Goal: Information Seeking & Learning: Learn about a topic

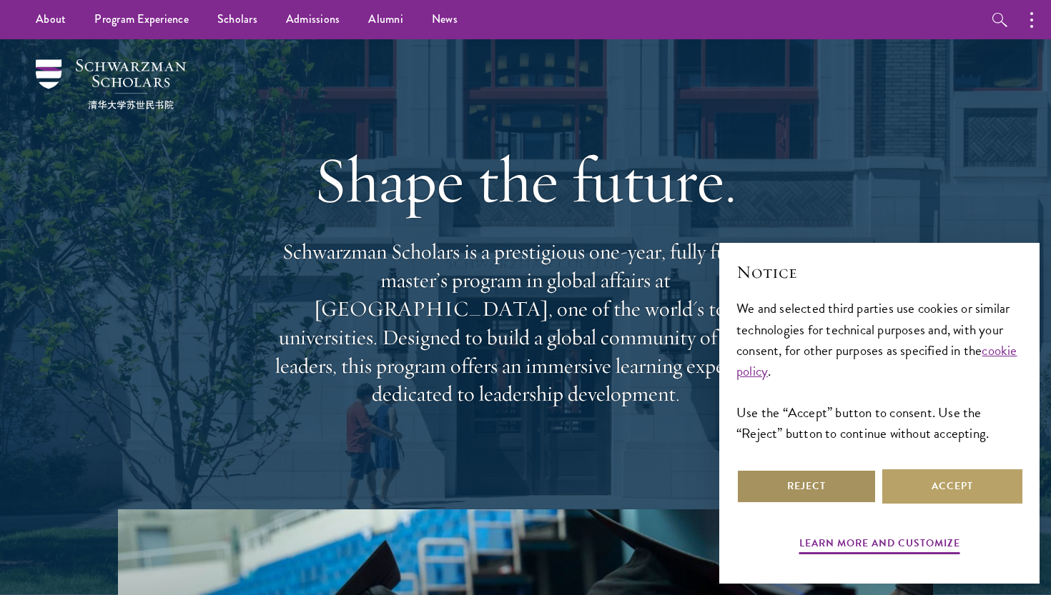
click at [810, 475] on button "Reject" at bounding box center [806, 487] width 140 height 34
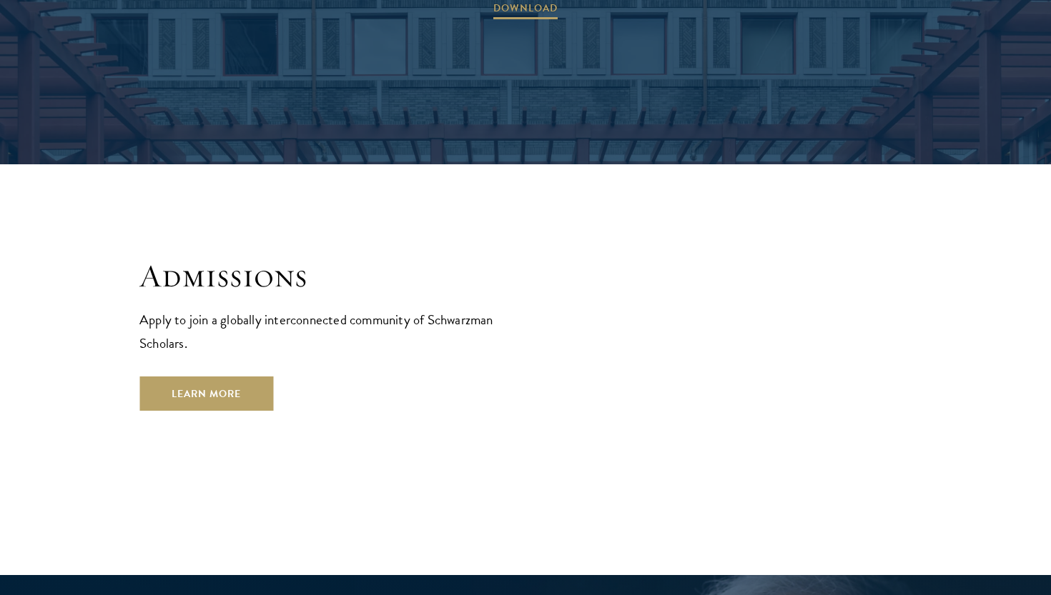
scroll to position [2294, 0]
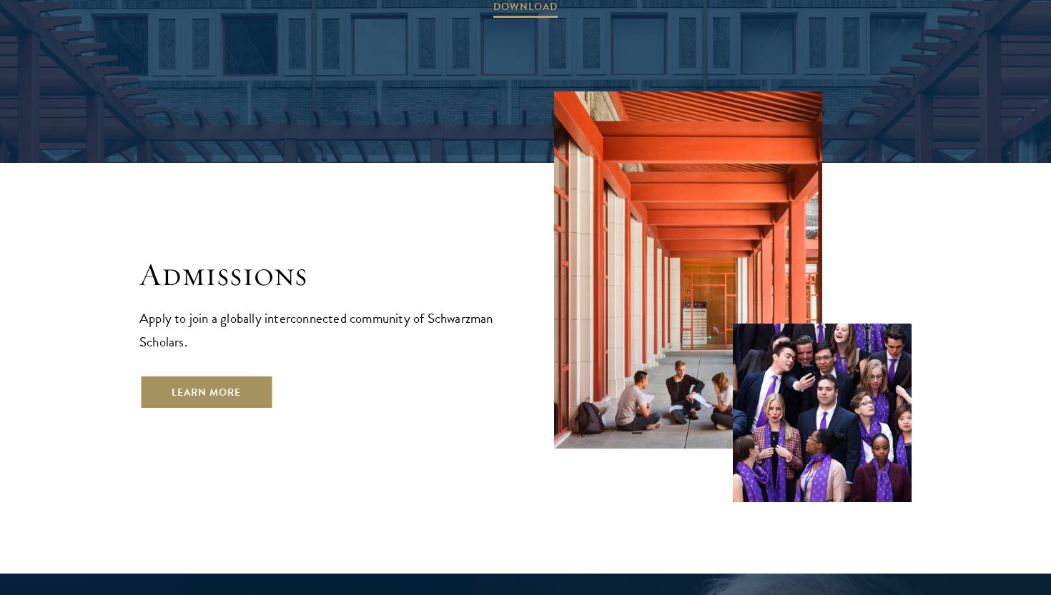
click at [205, 375] on link "Learn More" at bounding box center [206, 392] width 134 height 34
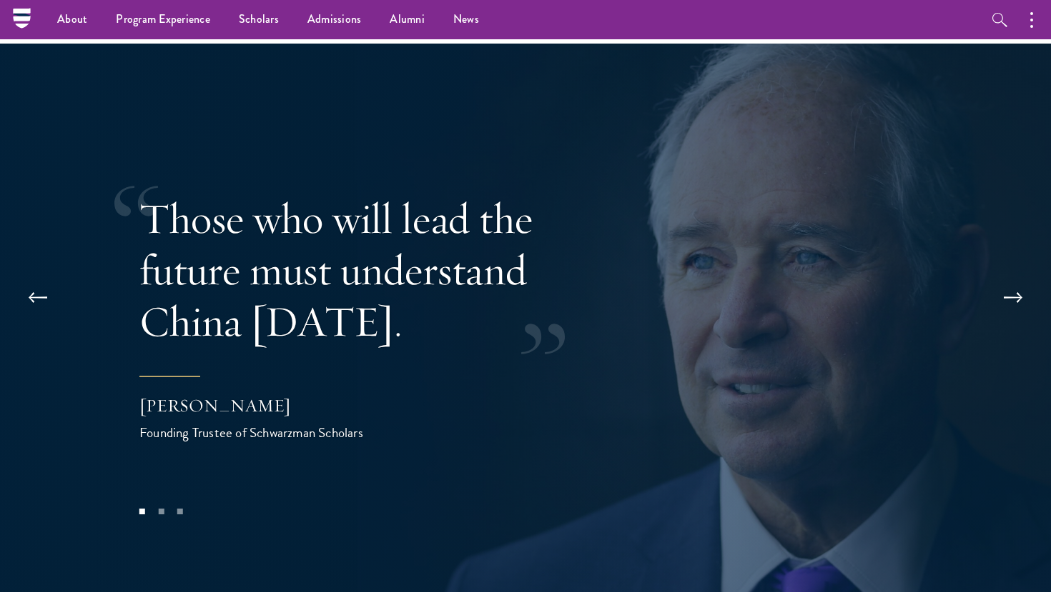
scroll to position [2817, 0]
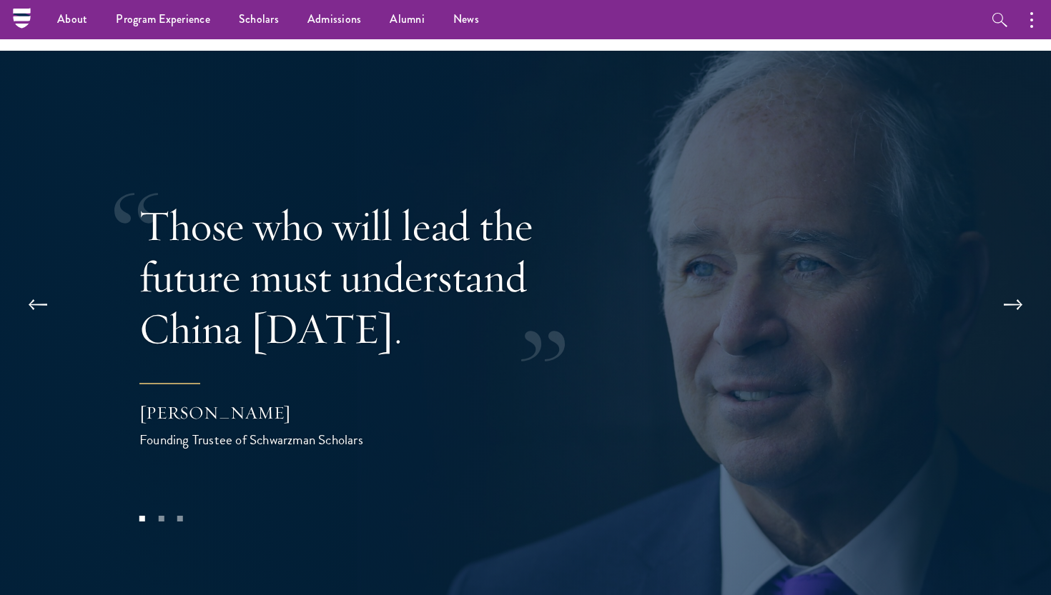
click at [1025, 285] on button at bounding box center [1012, 305] width 47 height 40
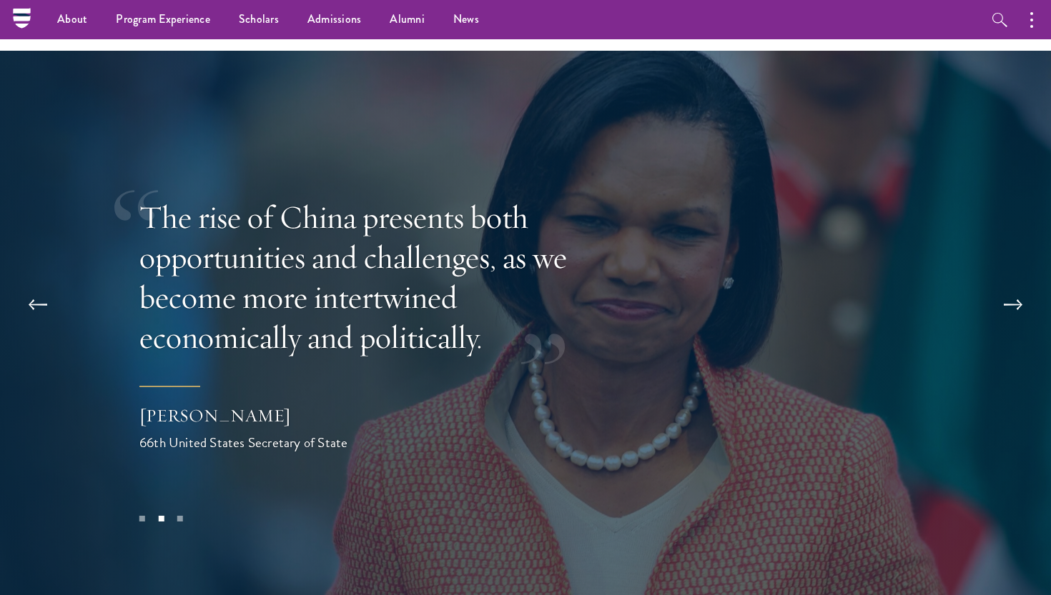
click at [1024, 285] on button at bounding box center [1012, 305] width 47 height 40
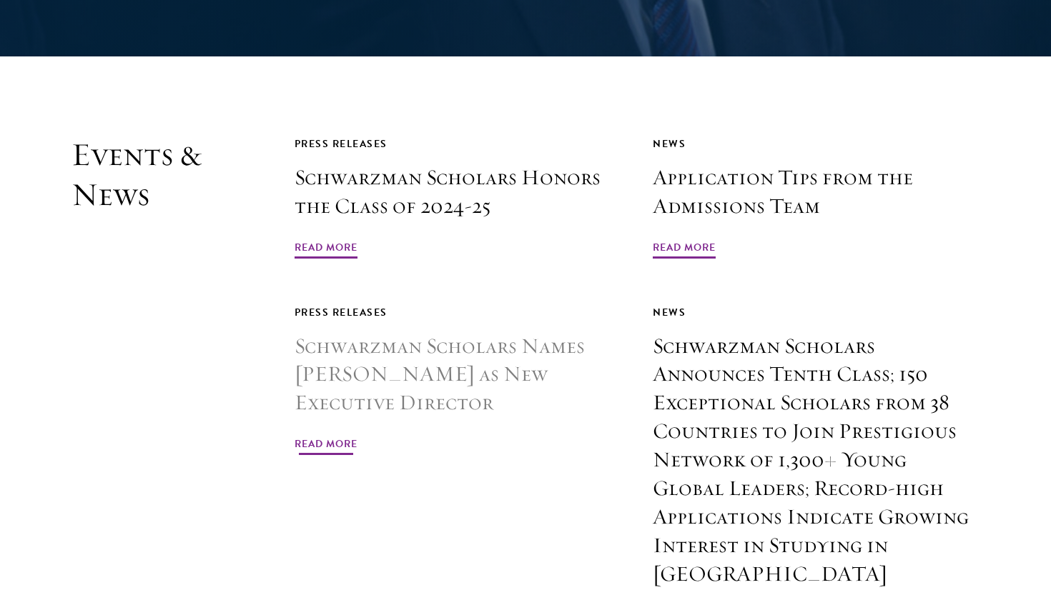
scroll to position [3362, 0]
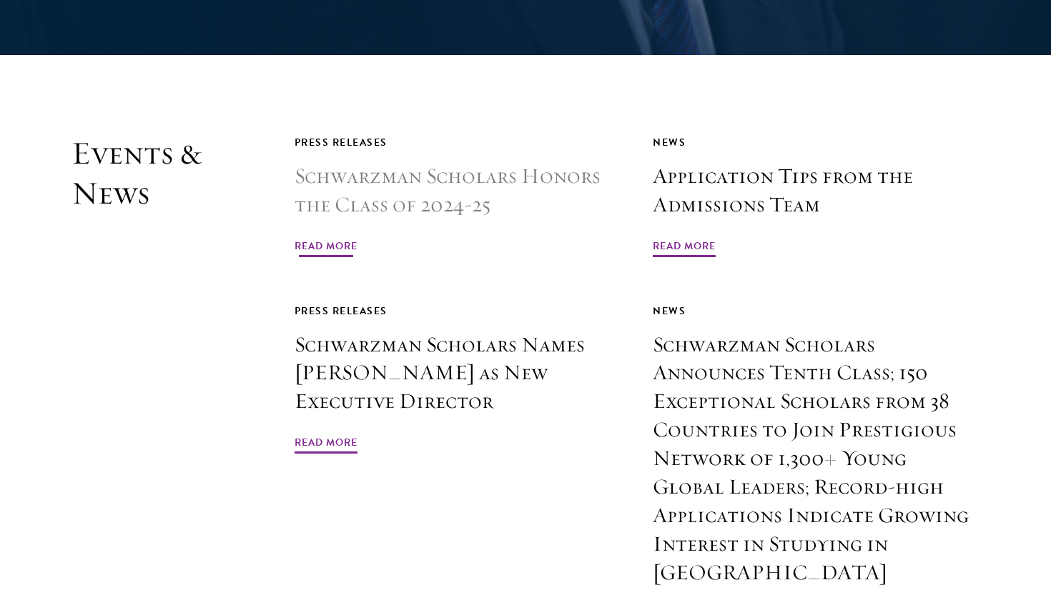
click at [320, 237] on span "Read More" at bounding box center [326, 248] width 63 height 22
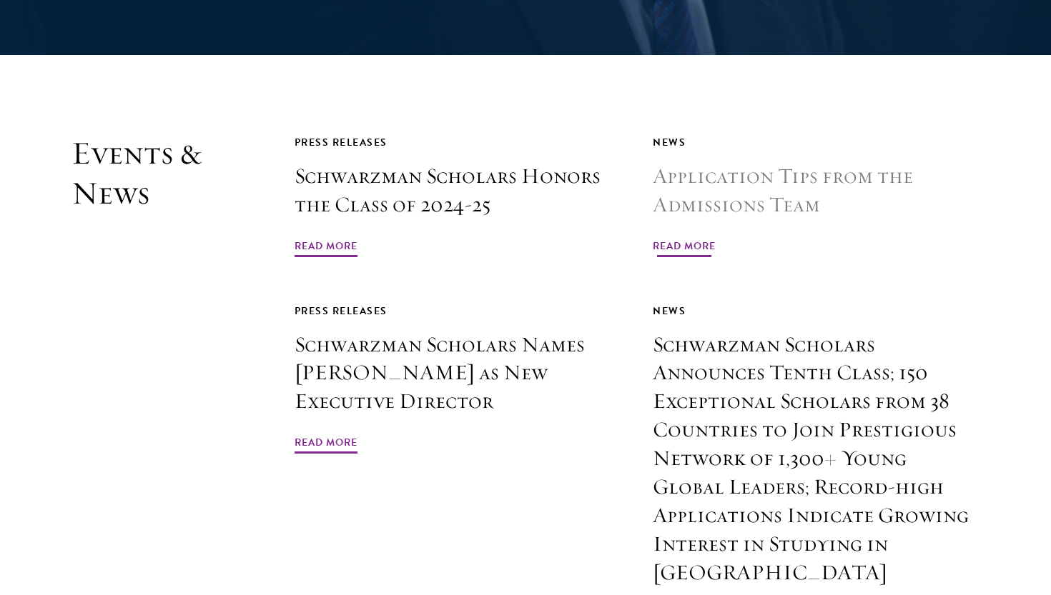
click at [676, 237] on span "Read More" at bounding box center [684, 248] width 63 height 22
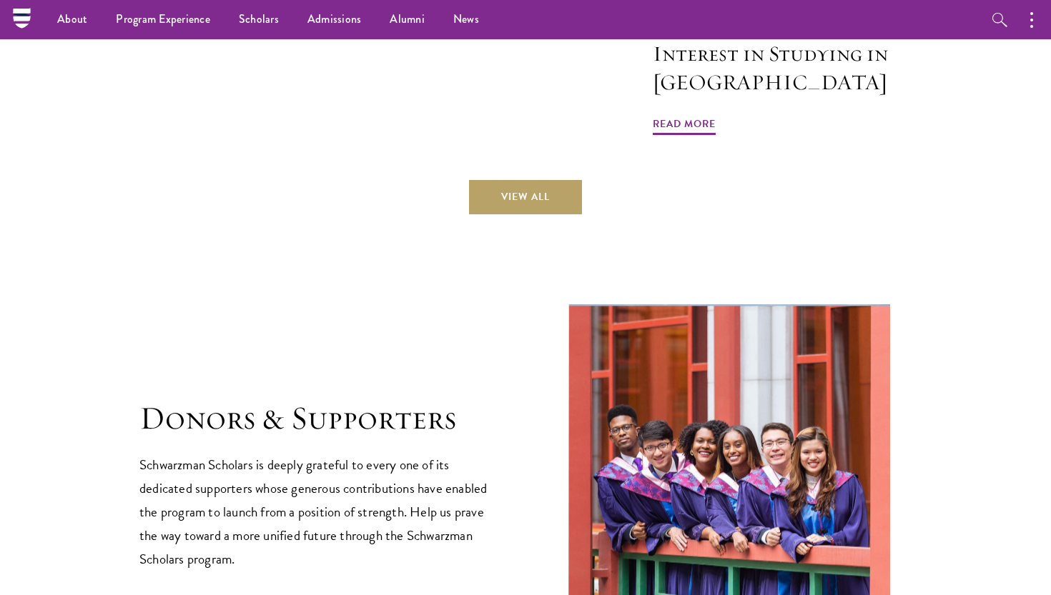
scroll to position [3839, 0]
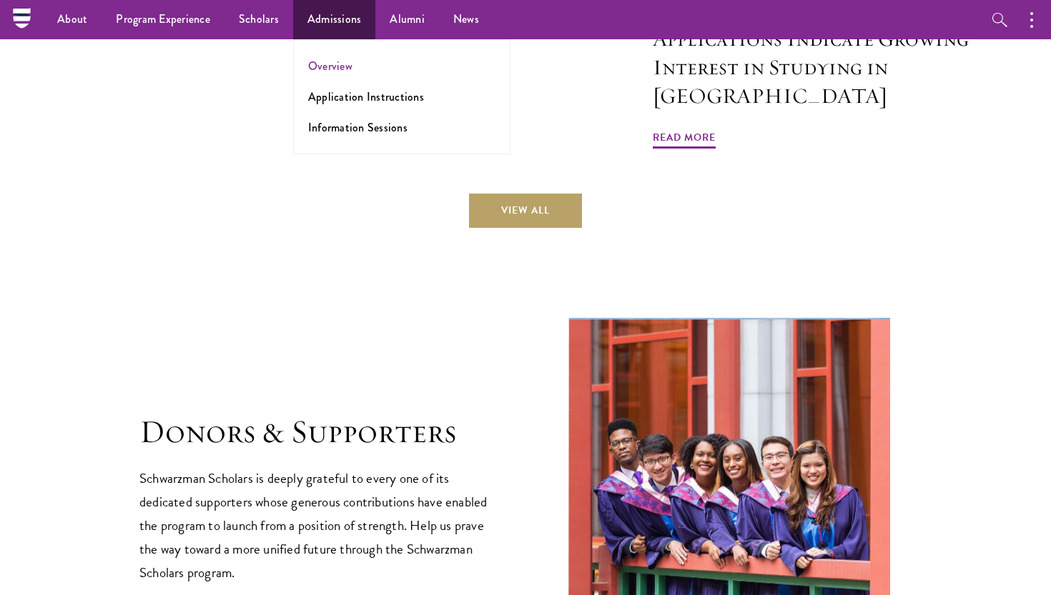
click at [335, 68] on link "Overview" at bounding box center [330, 66] width 44 height 16
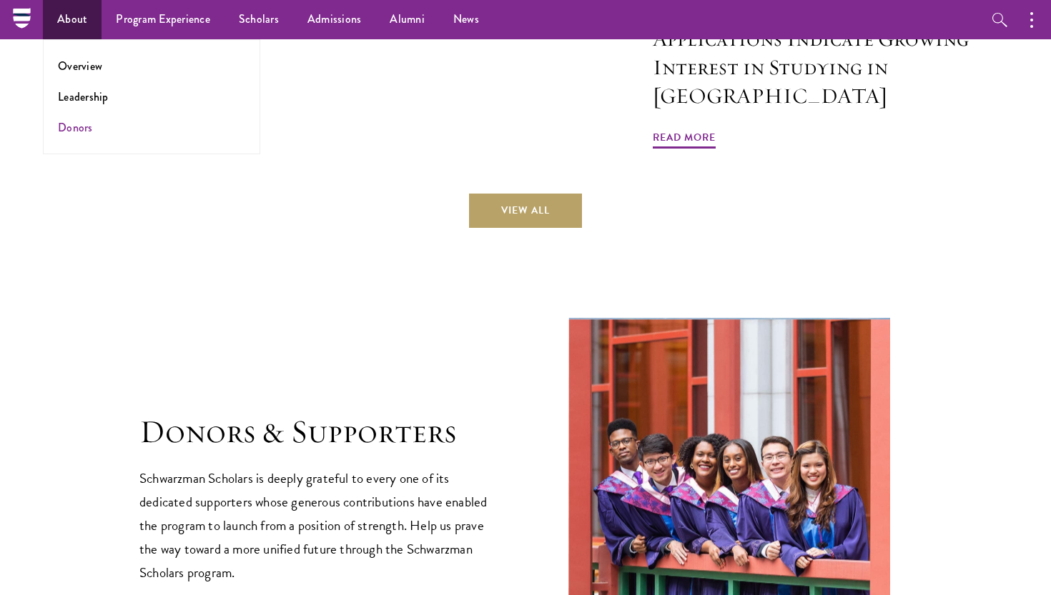
click at [82, 120] on link "Donors" at bounding box center [75, 127] width 35 height 16
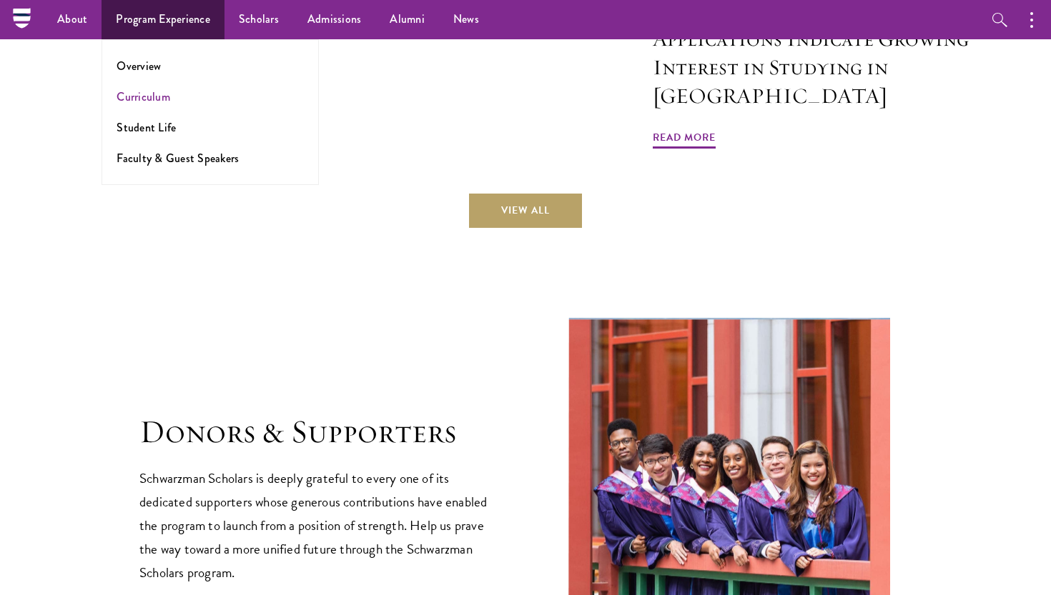
click at [143, 98] on link "Curriculum" at bounding box center [144, 97] width 54 height 16
click at [140, 128] on link "Student Life" at bounding box center [146, 127] width 59 height 16
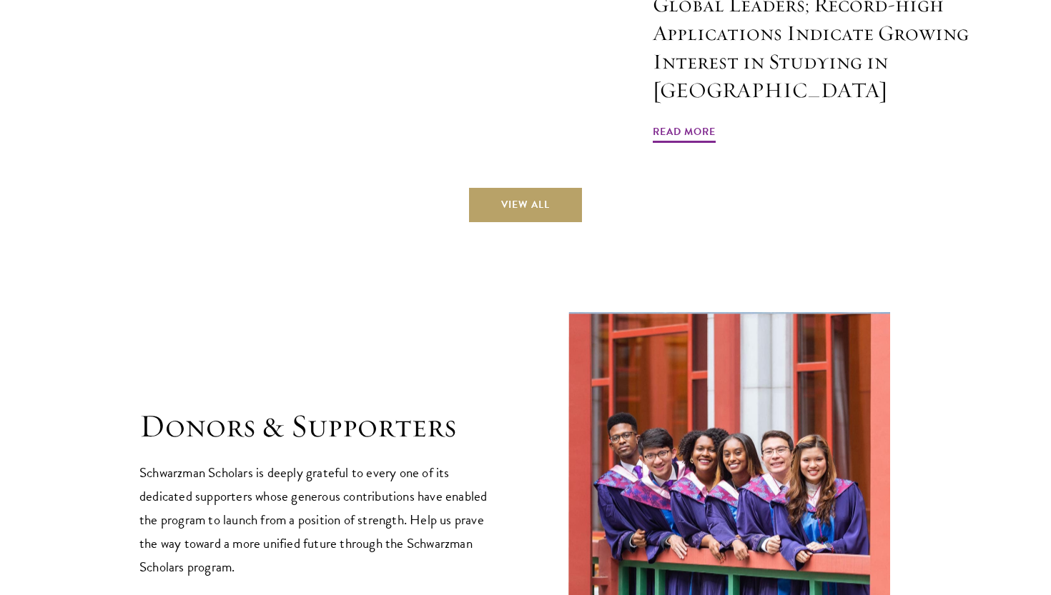
scroll to position [3866, 0]
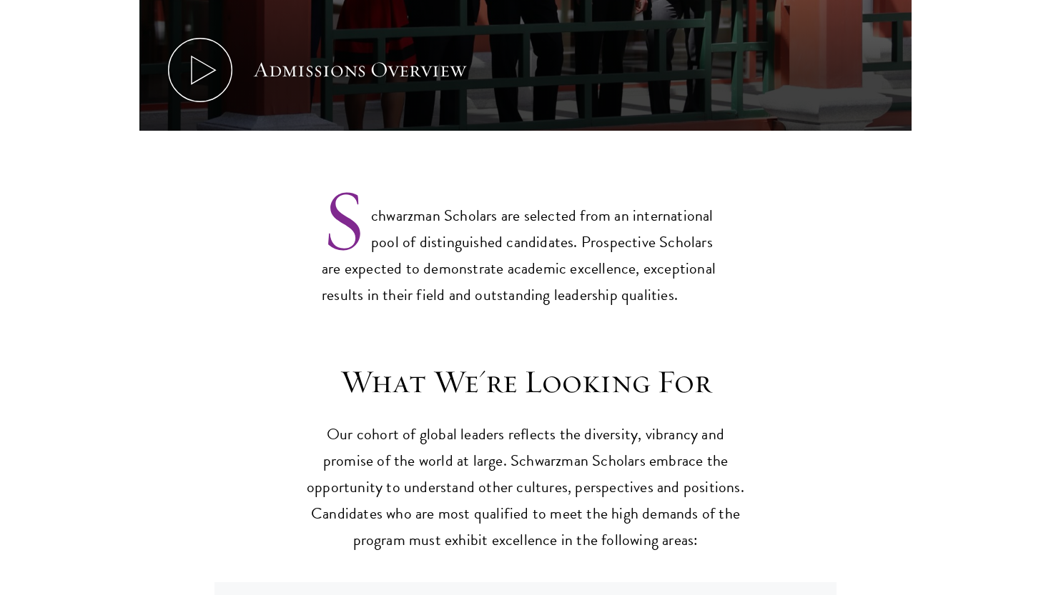
scroll to position [1175, 0]
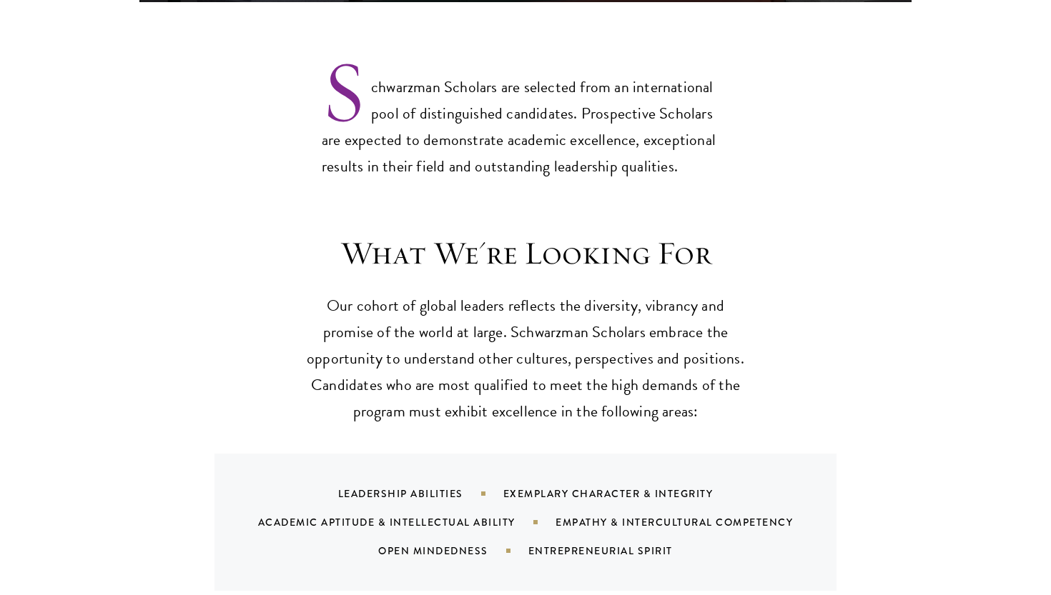
click at [552, 360] on p "Our cohort of global leaders reflects the diversity, vibrancy and promise of th…" at bounding box center [525, 359] width 443 height 132
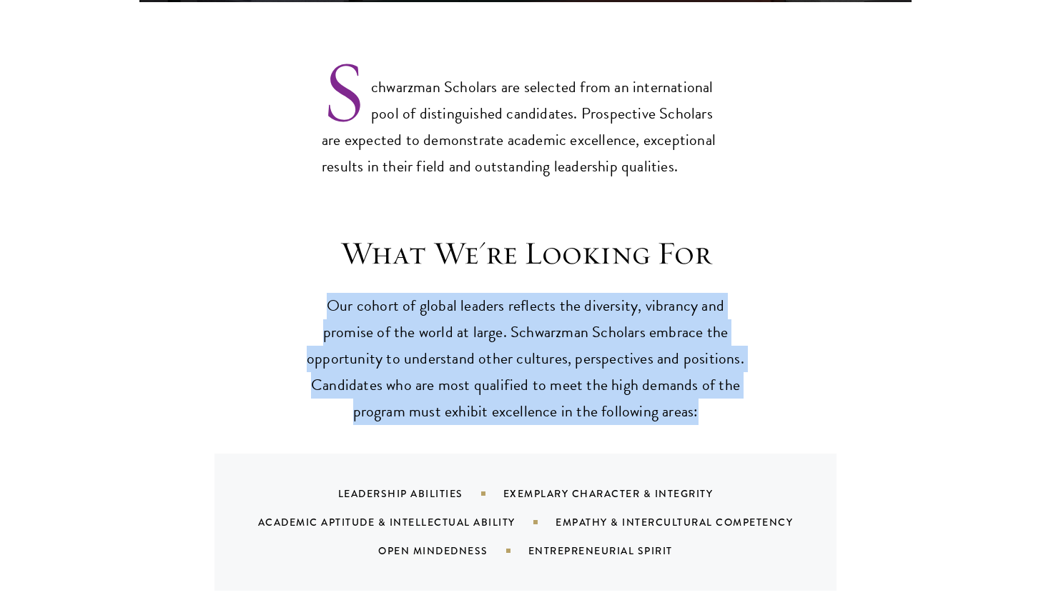
click at [552, 360] on p "Our cohort of global leaders reflects the diversity, vibrancy and promise of th…" at bounding box center [525, 359] width 443 height 132
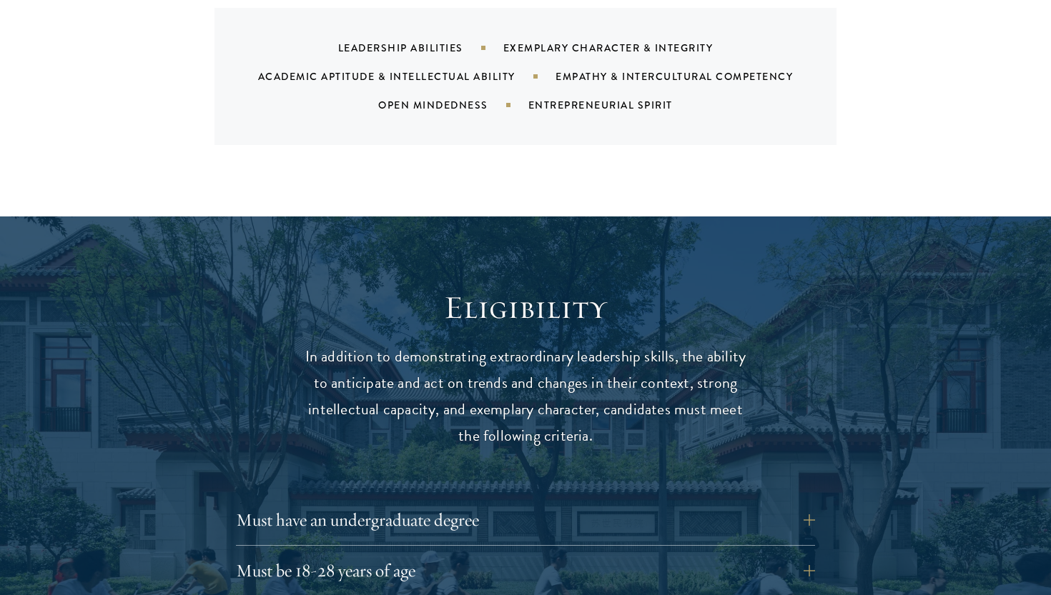
scroll to position [1748, 0]
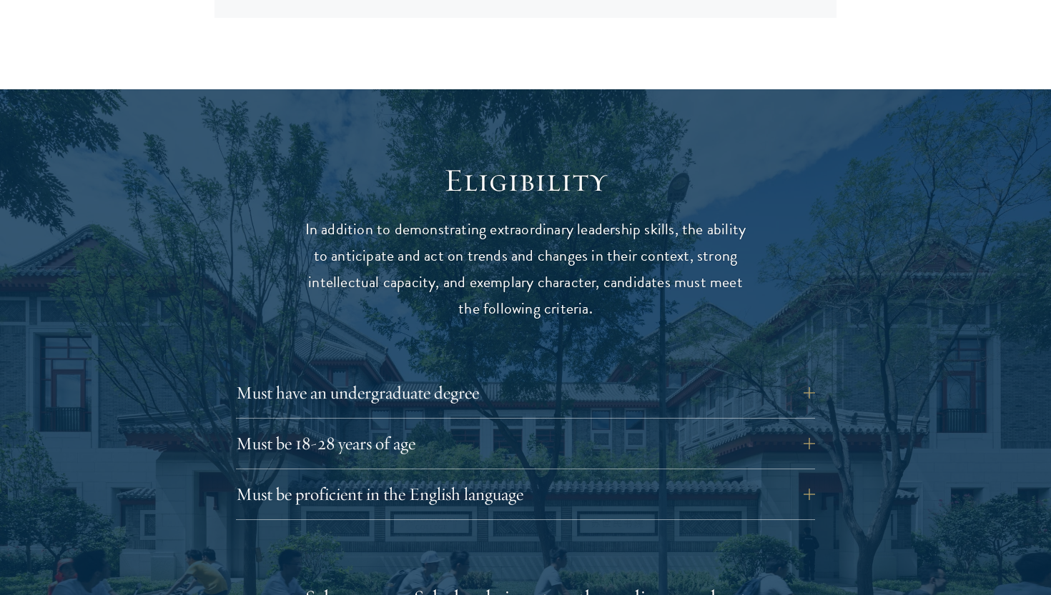
click at [559, 224] on p "In addition to demonstrating extraordinary leadership skills, the ability to an…" at bounding box center [525, 270] width 443 height 106
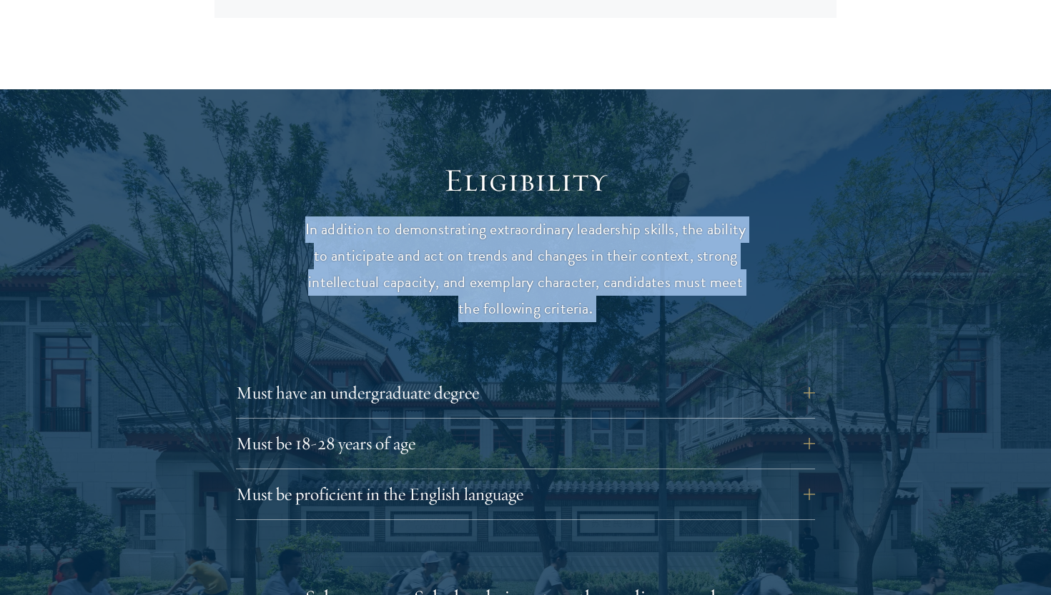
click at [559, 255] on p "In addition to demonstrating extraordinary leadership skills, the ability to an…" at bounding box center [525, 270] width 443 height 106
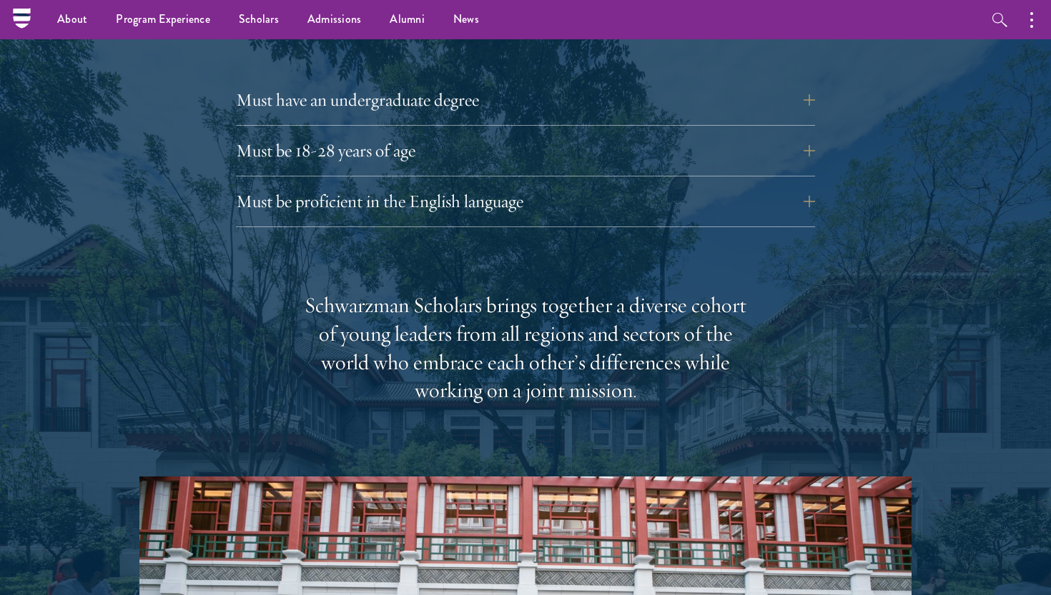
scroll to position [2017, 0]
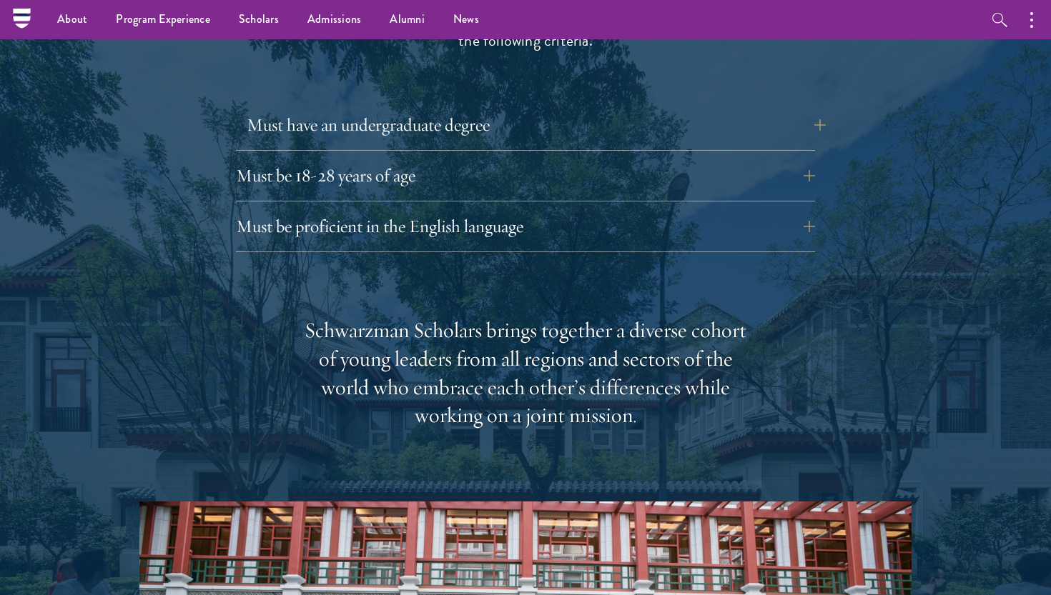
click at [525, 108] on button "Must have an undergraduate degree" at bounding box center [536, 125] width 579 height 34
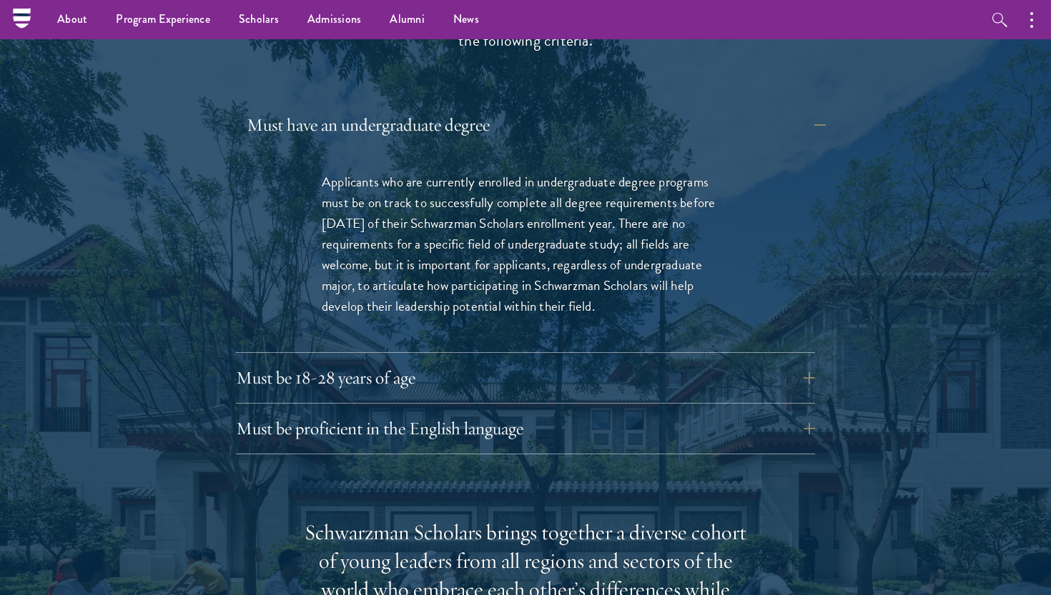
click at [525, 108] on button "Must have an undergraduate degree" at bounding box center [536, 125] width 579 height 34
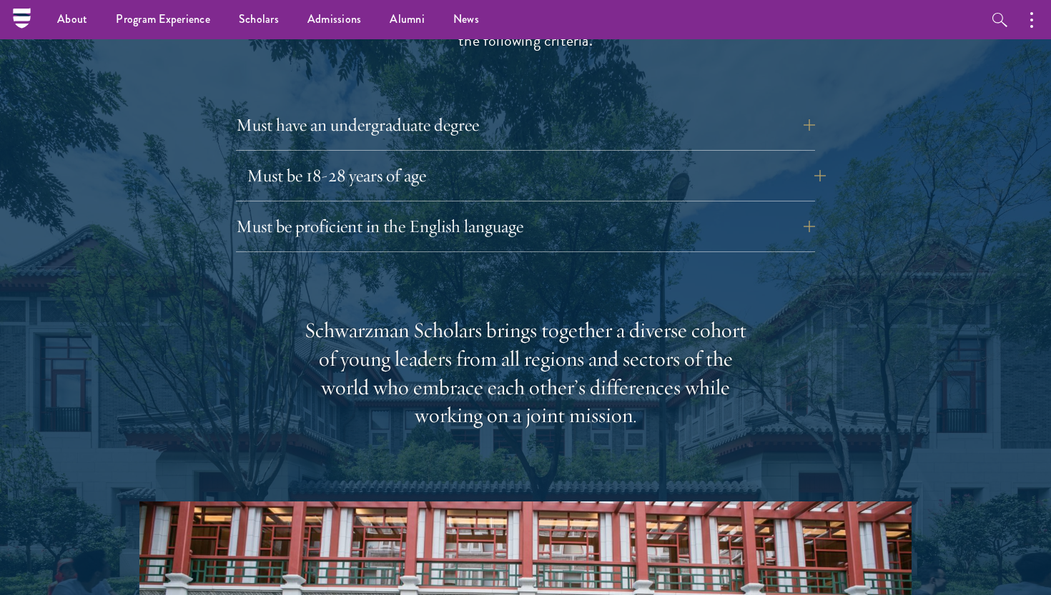
click at [538, 159] on button "Must be 18-28 years of age" at bounding box center [536, 176] width 579 height 34
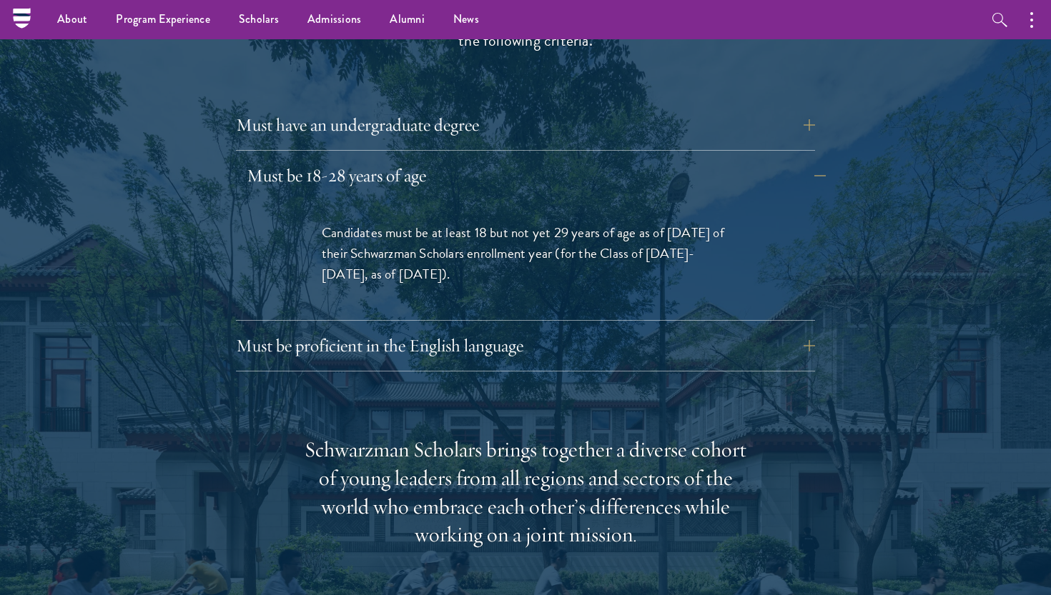
click at [538, 159] on button "Must be 18-28 years of age" at bounding box center [536, 176] width 579 height 34
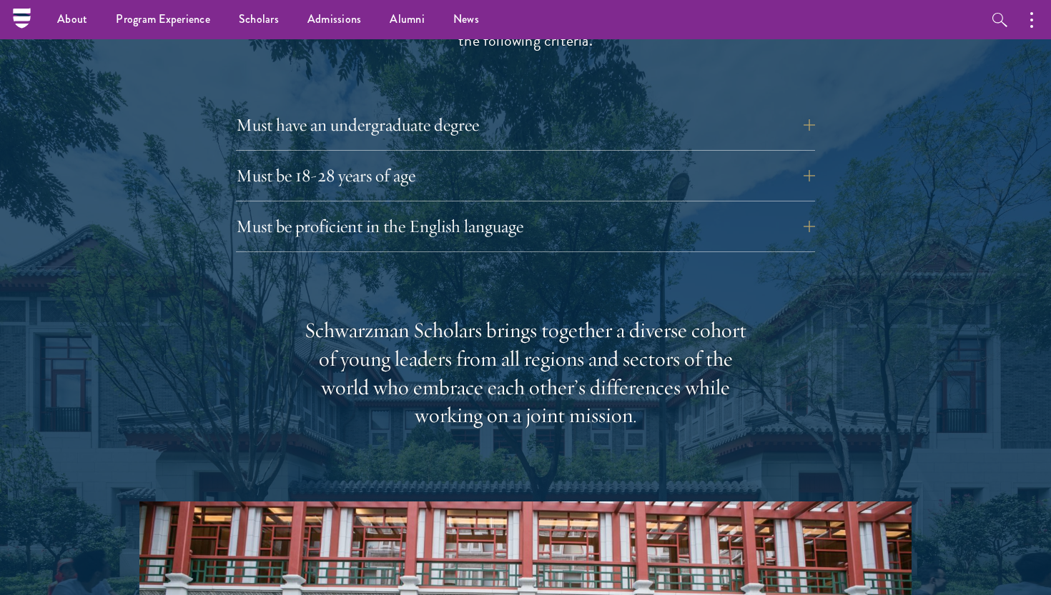
click at [545, 218] on div "Eligibility In addition to demonstrating extraordinary leadership skills, the a…" at bounding box center [525, 410] width 772 height 1035
click at [545, 209] on div "Must be proficient in the English language Applicants must demonstrate strong E…" at bounding box center [525, 230] width 579 height 43
click at [545, 209] on button "Must be proficient in the English language" at bounding box center [536, 226] width 579 height 34
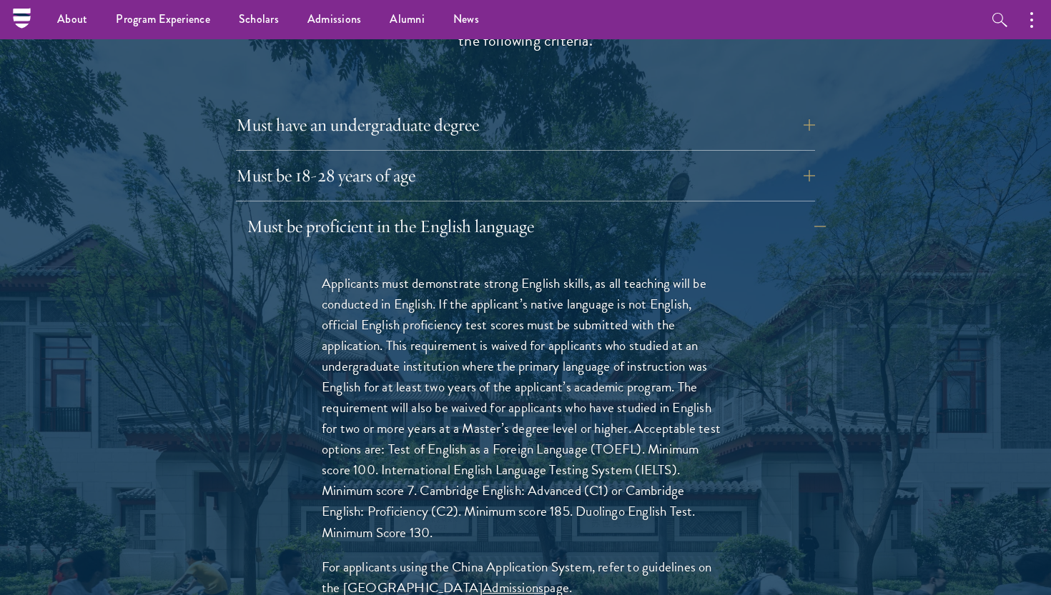
click at [545, 209] on button "Must be proficient in the English language" at bounding box center [536, 226] width 579 height 34
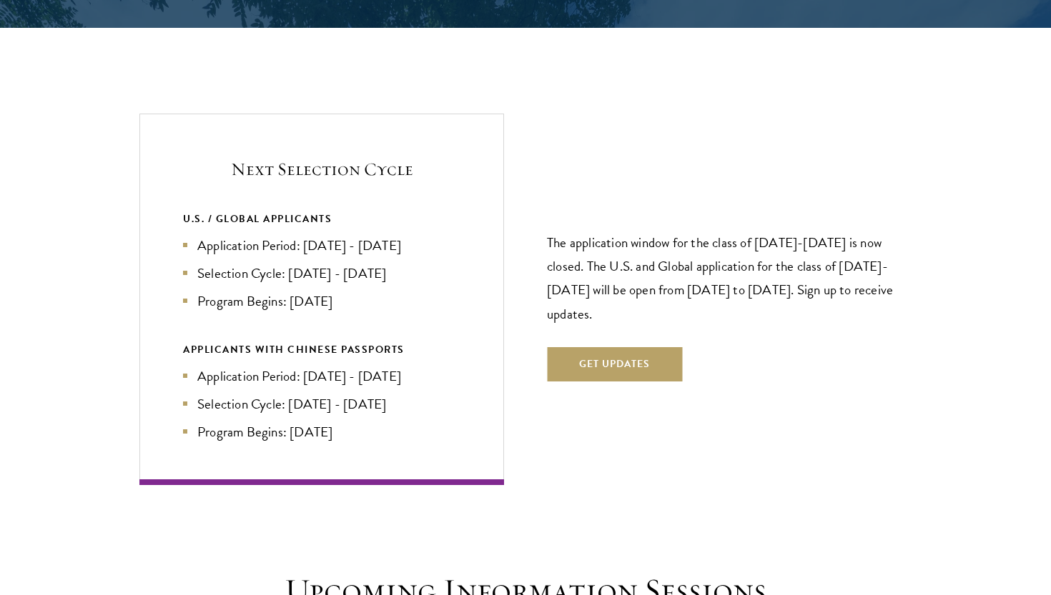
scroll to position [3058, 0]
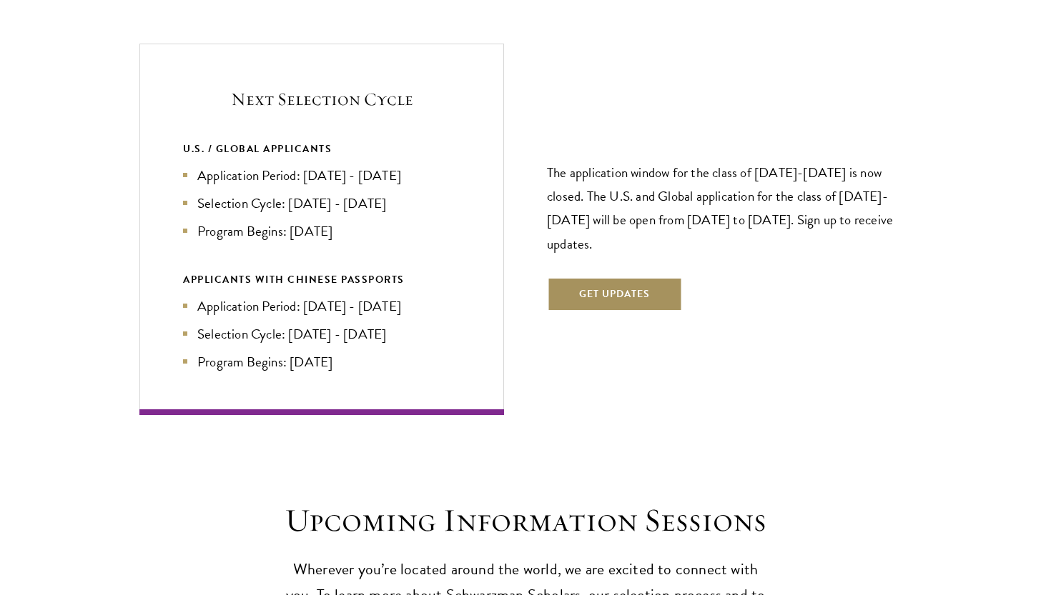
click at [602, 277] on button "Get Updates" at bounding box center [614, 294] width 135 height 34
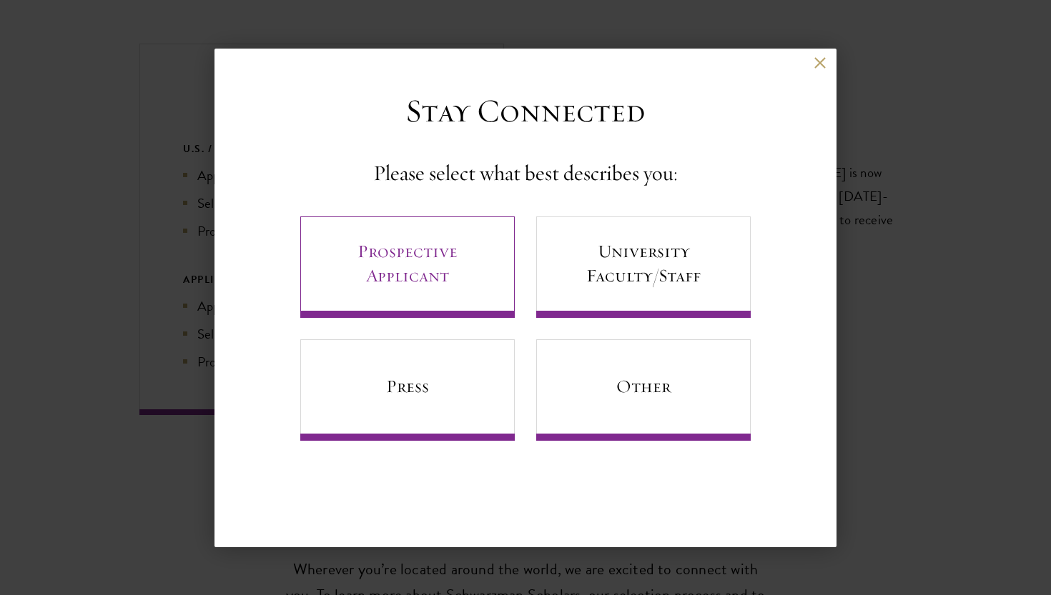
click at [470, 274] on link "Prospective Applicant" at bounding box center [407, 268] width 214 height 102
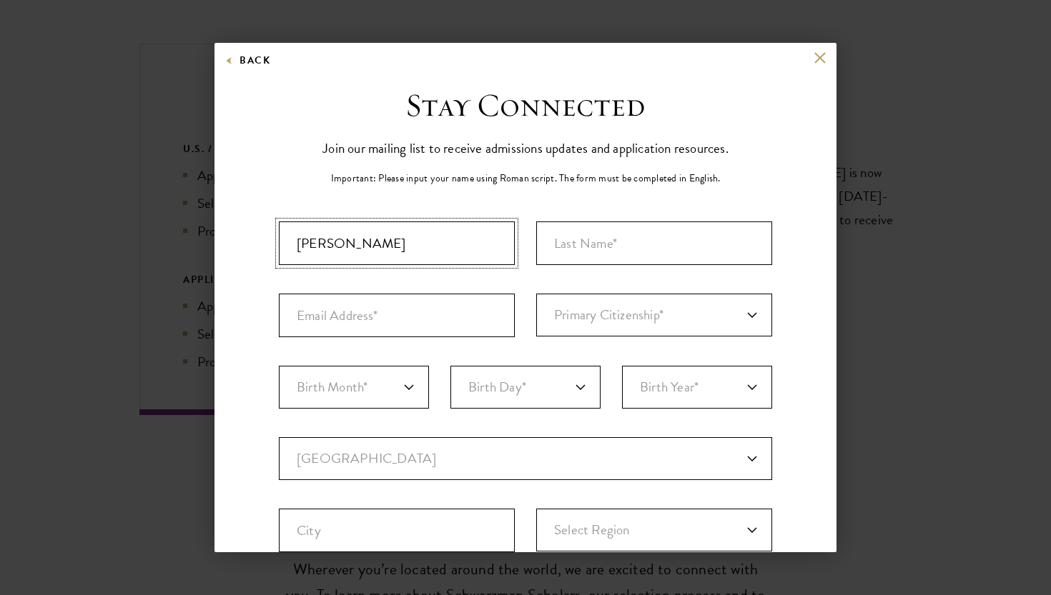
type input "Anannya"
type input "V"
type input "Vaidya"
type input "vaidya.anannya@gmail.com"
select select "IN"
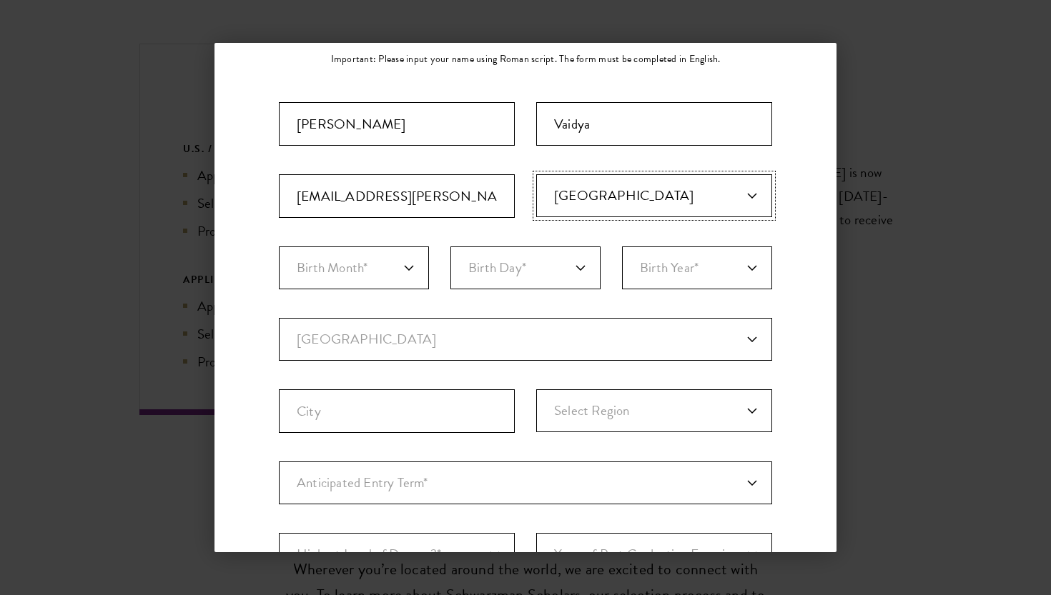
scroll to position [157, 0]
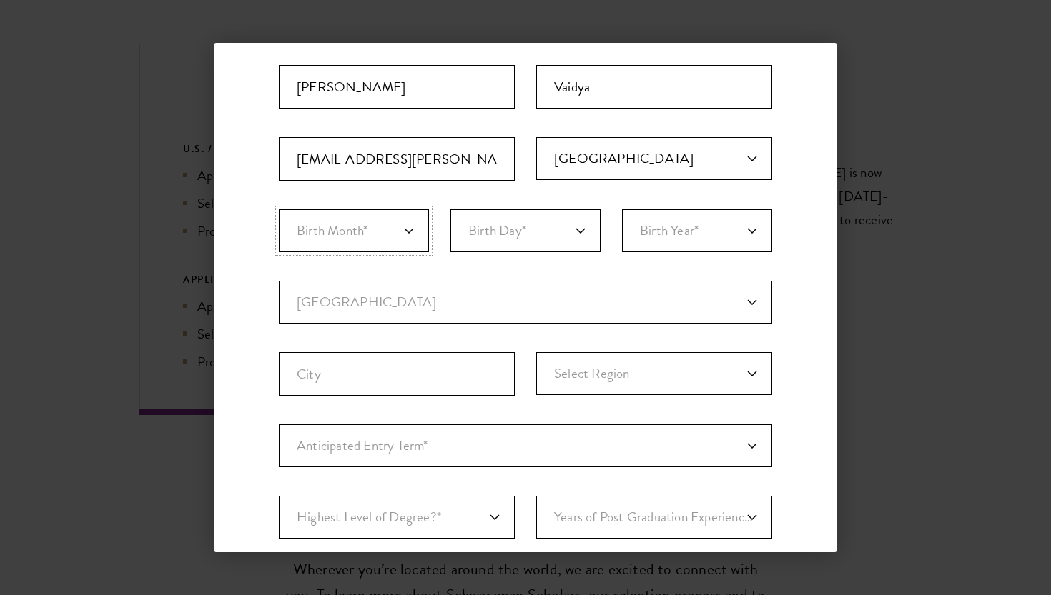
select select "07"
select select "30"
select select "2005"
select select "AE"
select select
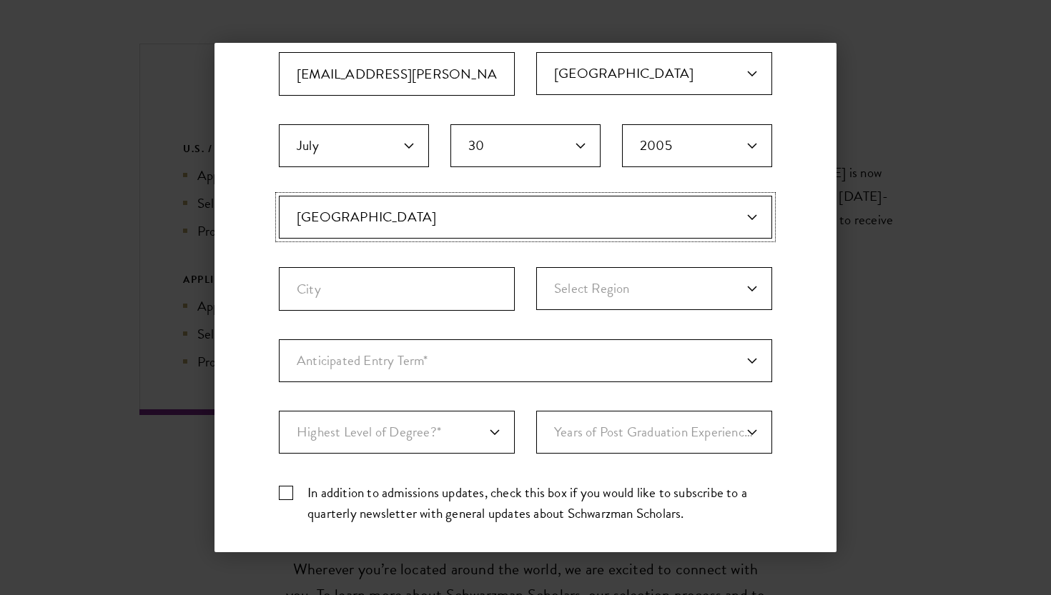
scroll to position [259, 0]
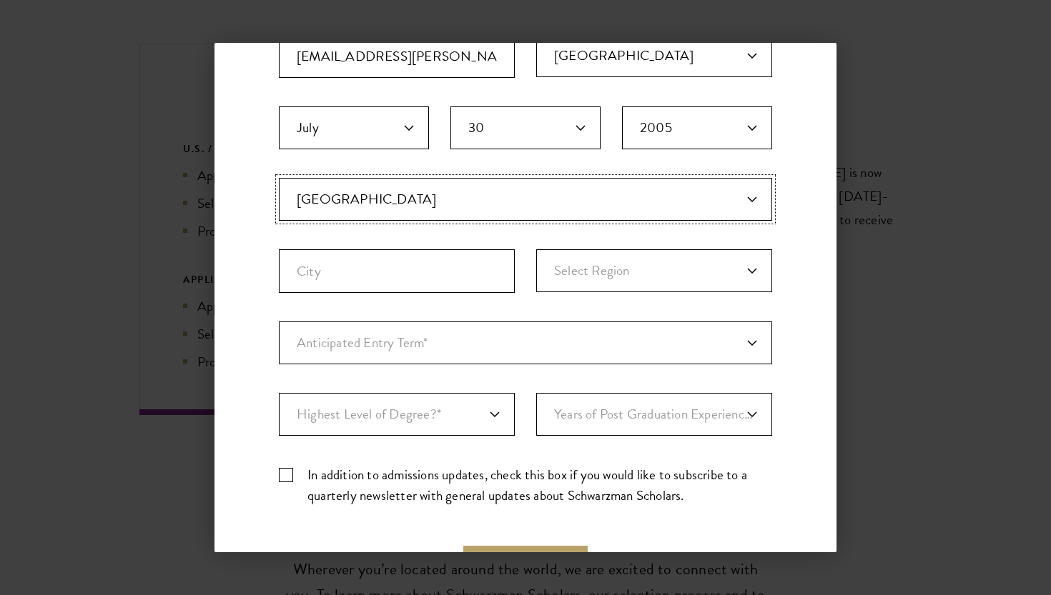
select select "UK"
select select
type input "Exeter"
select select "England"
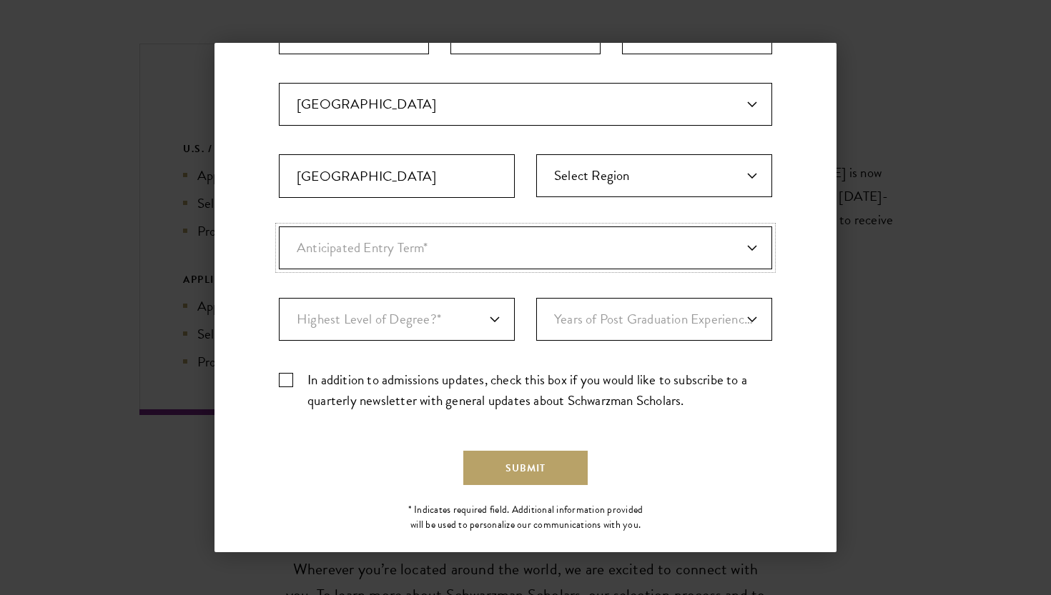
select select "a6790467-ebe7-4045-a56a-66c1cae98076"
select select "bf44f490-31e9-4d16-b1d2-df861e7933aa"
click at [385, 447] on form "Important: The form must be completed in English. Anannya Vaidya vaidya.anannya…" at bounding box center [525, 176] width 493 height 618
click at [297, 382] on label "In addition to admissions updates, check this box if you would like to subscrib…" at bounding box center [525, 390] width 493 height 41
click at [297, 379] on input "In addition to admissions updates, check this box if you would like to subscrib…" at bounding box center [525, 374] width 493 height 9
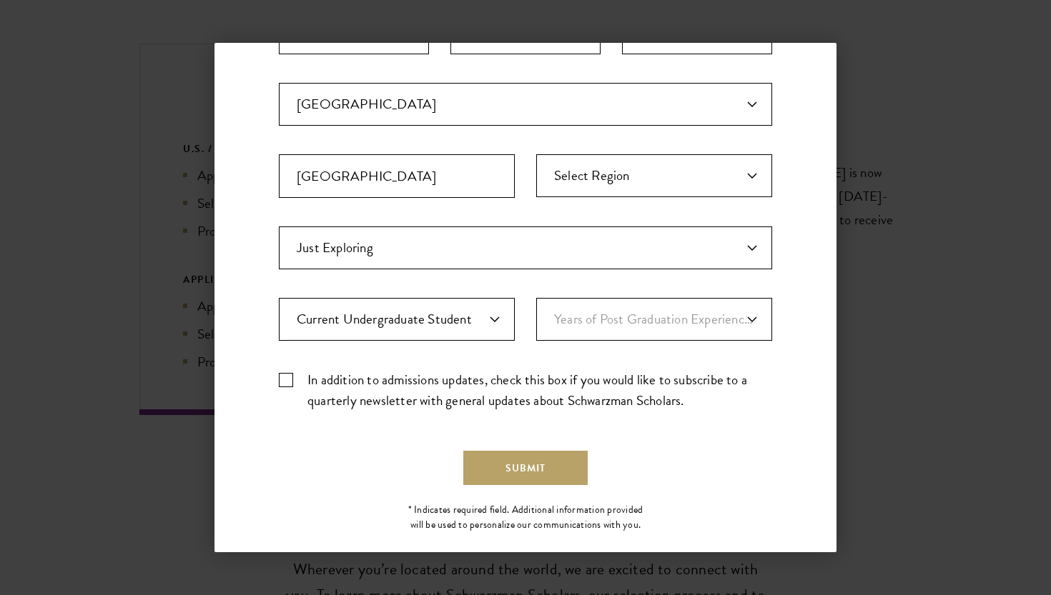
checkbox input "true"
click at [507, 465] on button "Submit" at bounding box center [525, 468] width 124 height 34
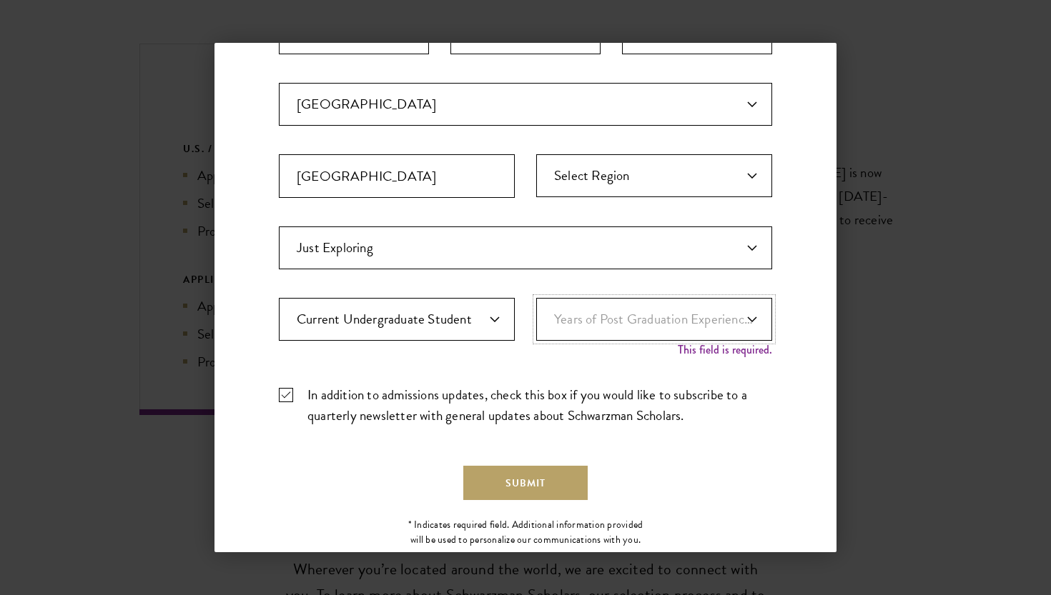
scroll to position [391, 0]
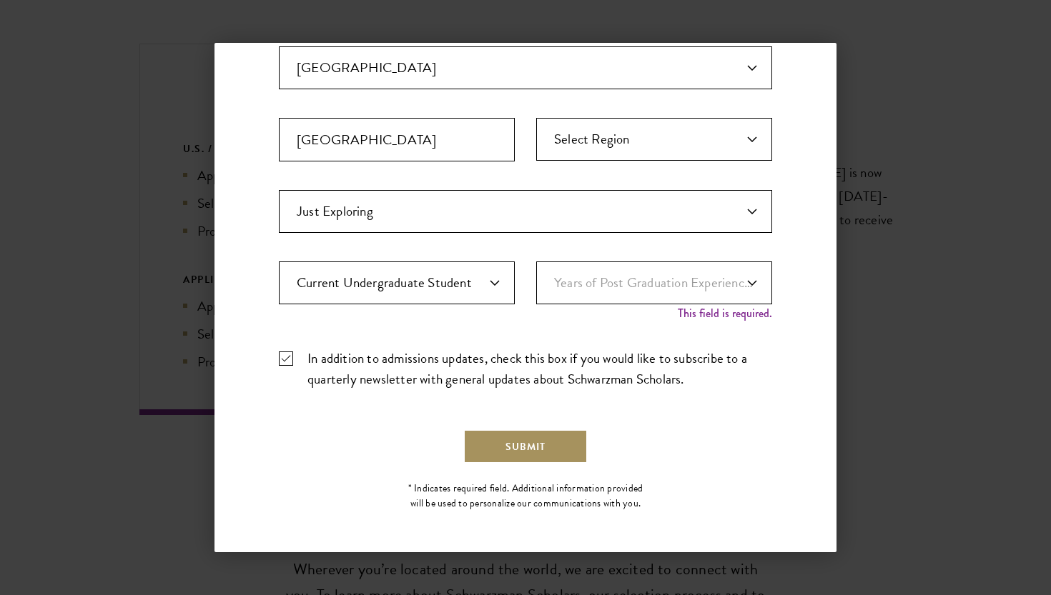
click at [477, 444] on button "Submit" at bounding box center [525, 447] width 124 height 34
select select "1"
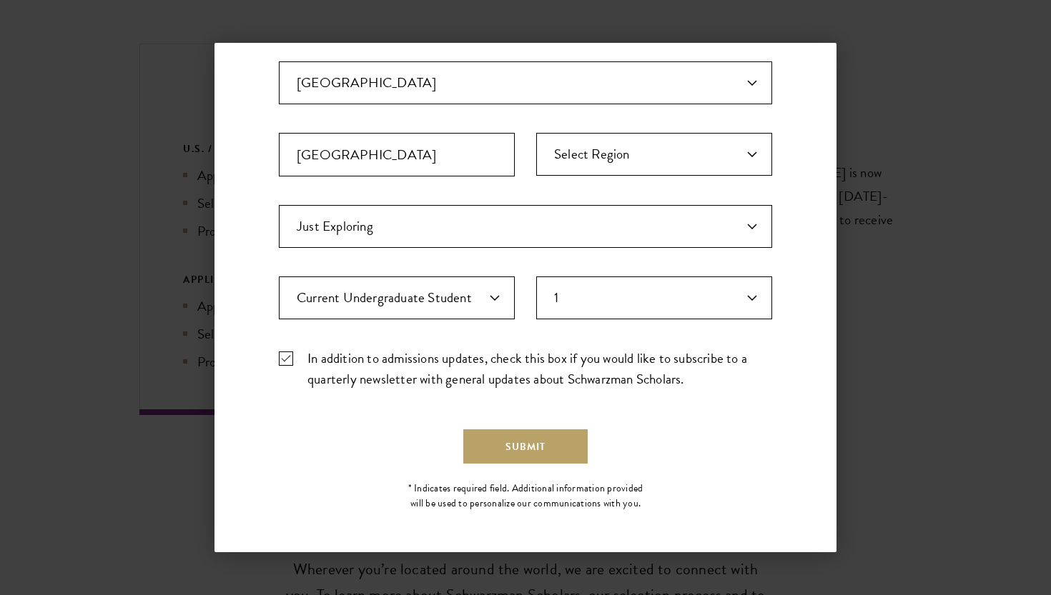
click at [670, 388] on label "In addition to admissions updates, check this box if you would like to subscrib…" at bounding box center [525, 368] width 493 height 41
click at [670, 357] on input "In addition to admissions updates, check this box if you would like to subscrib…" at bounding box center [525, 352] width 493 height 9
checkbox input "false"
click at [518, 428] on form "Important: The form must be completed in English. Anannya Vaidya vaidya.anannya…" at bounding box center [525, 155] width 493 height 618
click at [531, 440] on button "Submit" at bounding box center [525, 447] width 124 height 34
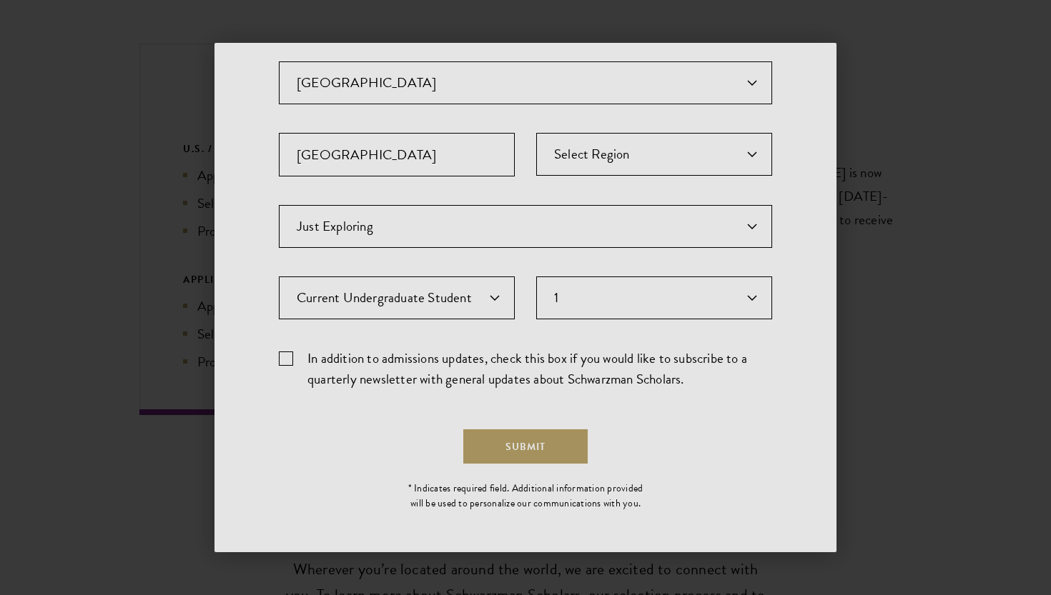
click at [509, 355] on div at bounding box center [525, 297] width 1051 height 595
click at [289, 355] on div at bounding box center [525, 297] width 1051 height 595
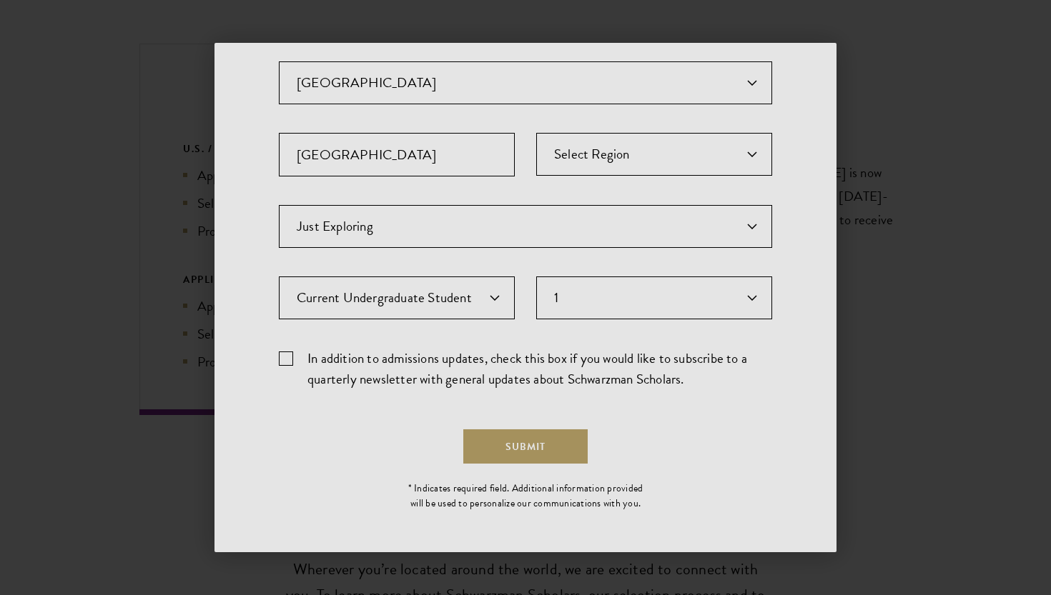
click at [289, 355] on div at bounding box center [525, 297] width 1051 height 595
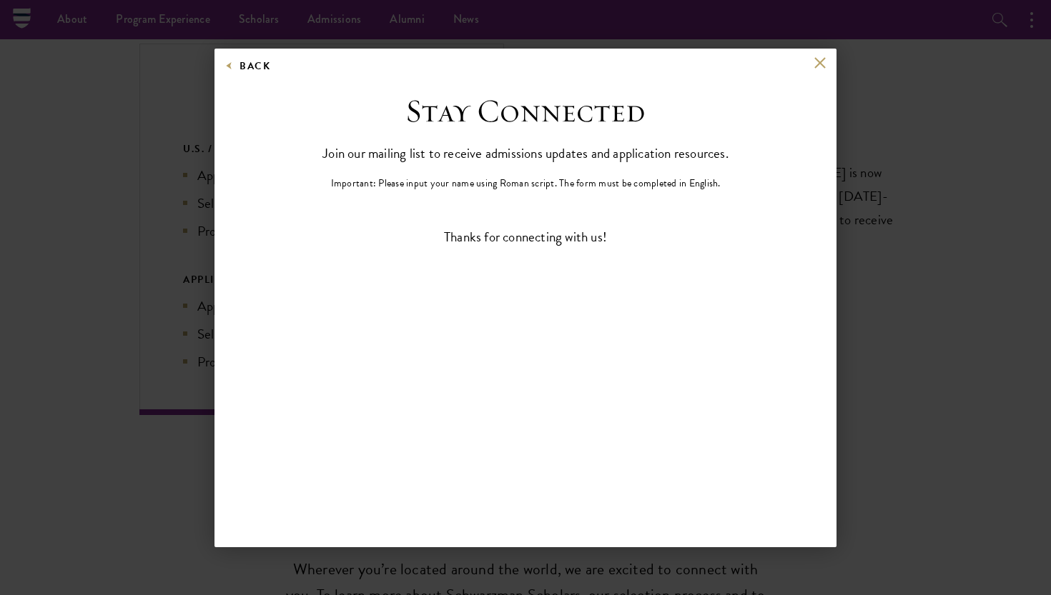
scroll to position [0, 0]
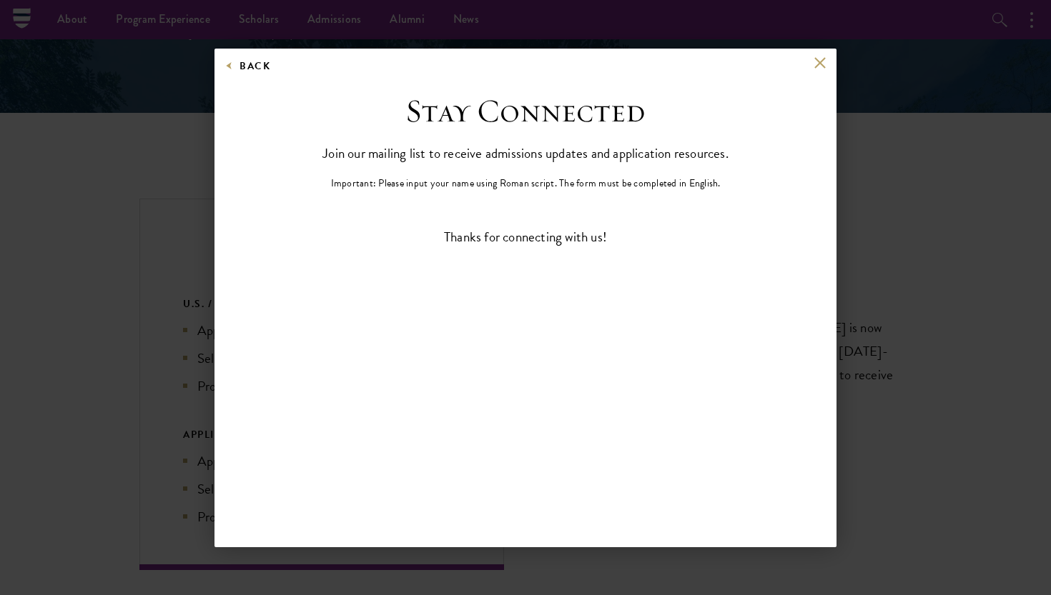
click at [289, 355] on div "Back Stay Connected Please select what best describes you: Prospective Applican…" at bounding box center [525, 298] width 622 height 499
click at [943, 103] on div "Back Stay Connected Please select what best describes you: Prospective Applican…" at bounding box center [525, 298] width 1051 height 510
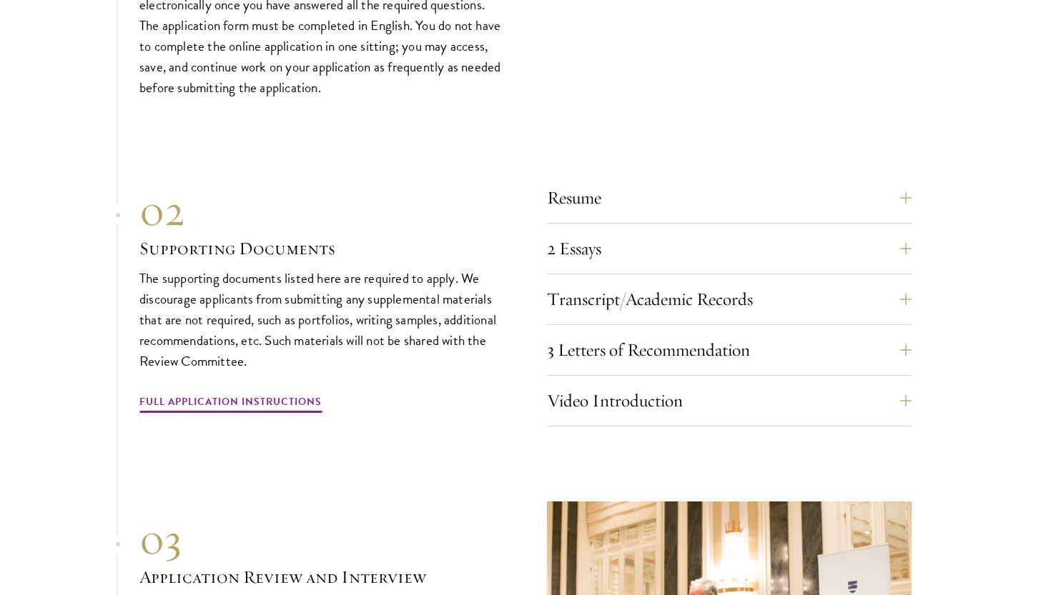
scroll to position [4408, 0]
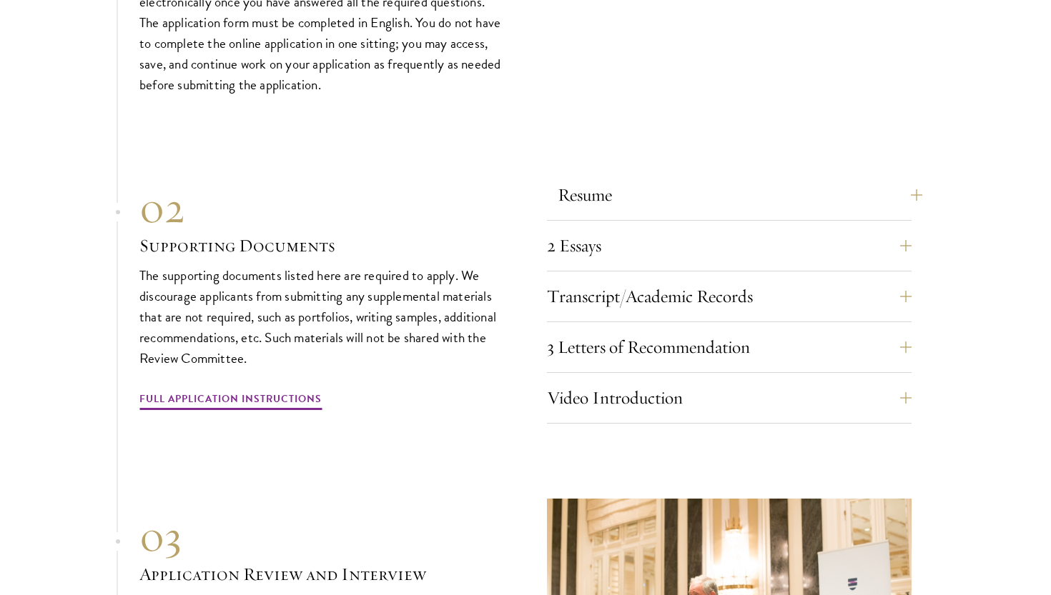
click at [588, 178] on button "Resume" at bounding box center [740, 195] width 365 height 34
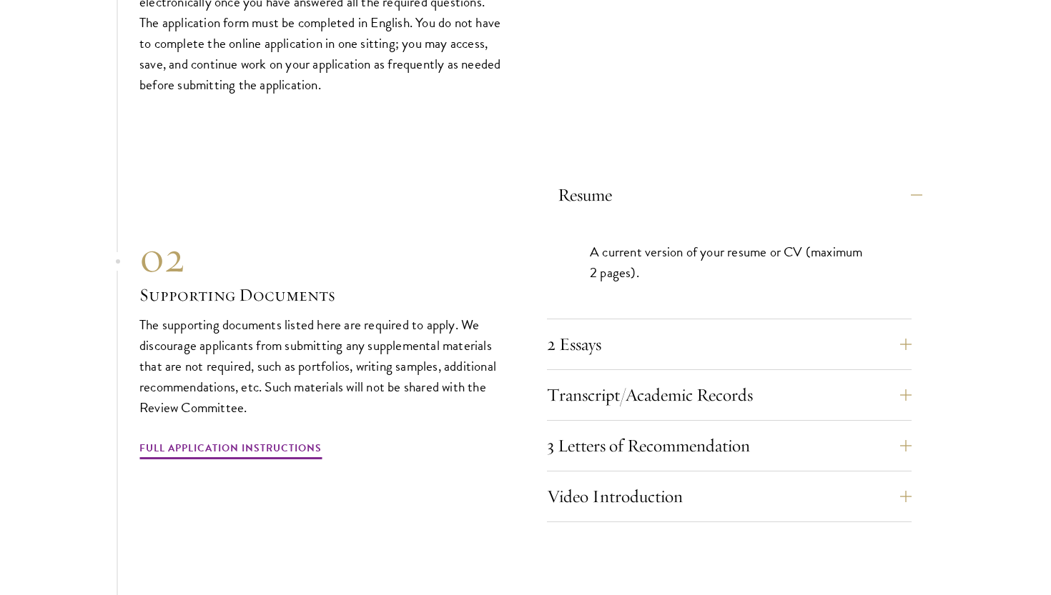
click at [588, 178] on button "Resume" at bounding box center [740, 195] width 365 height 34
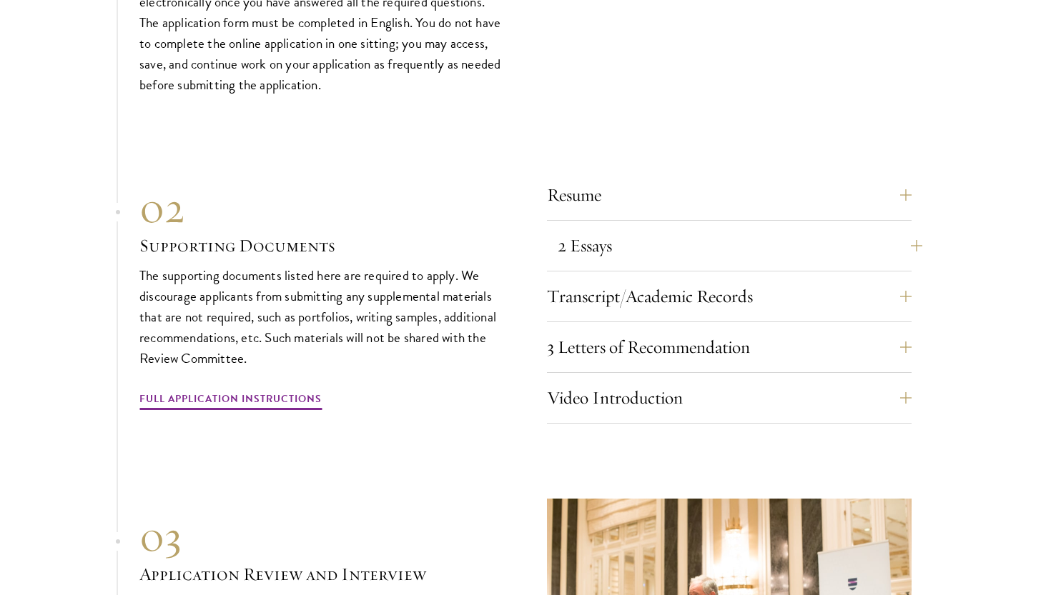
click at [623, 229] on button "2 Essays" at bounding box center [740, 246] width 365 height 34
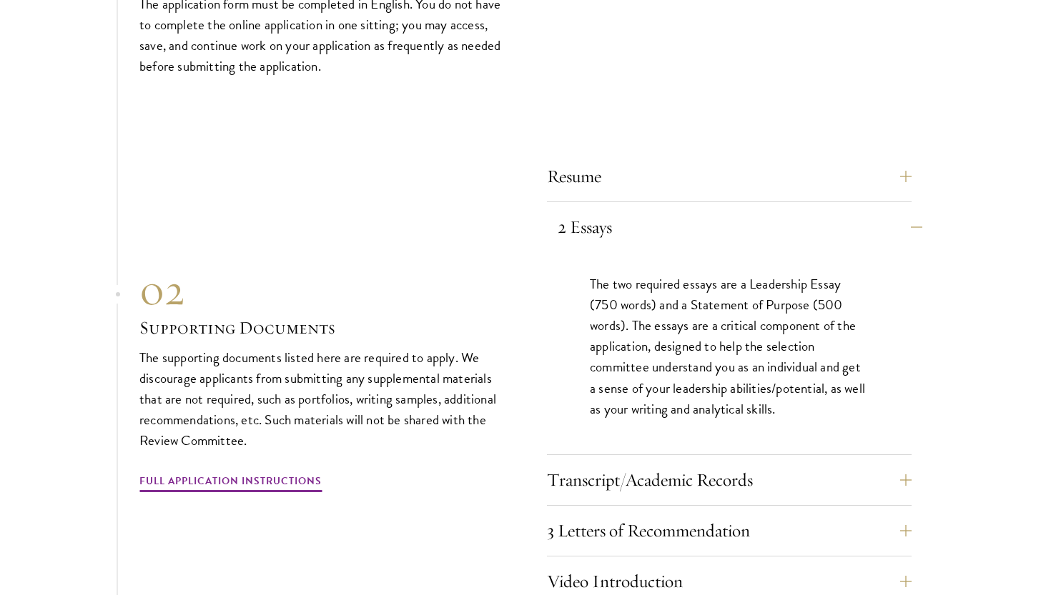
scroll to position [4432, 0]
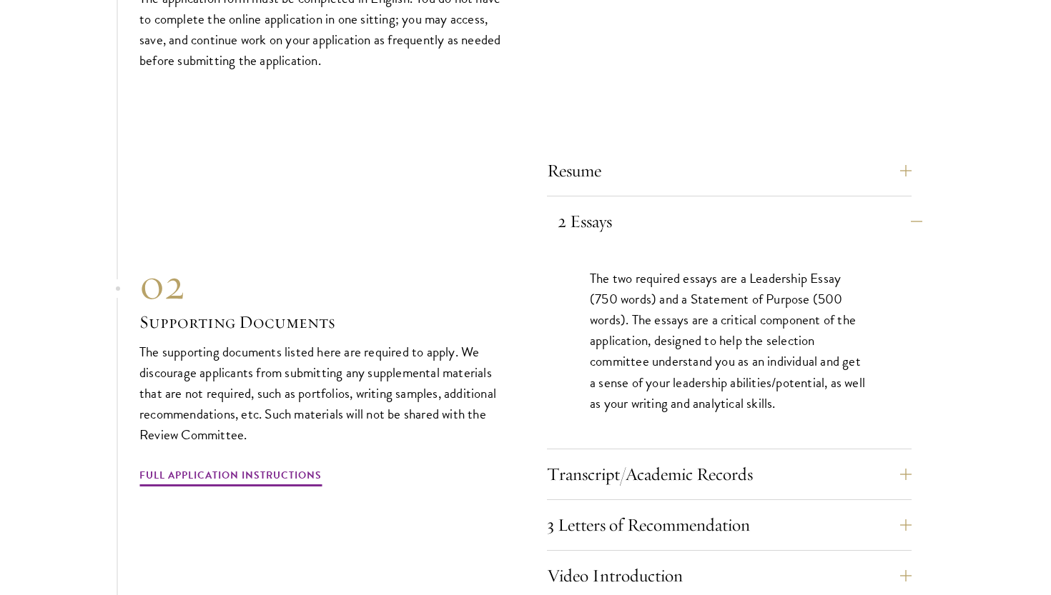
click at [627, 204] on button "2 Essays" at bounding box center [740, 221] width 365 height 34
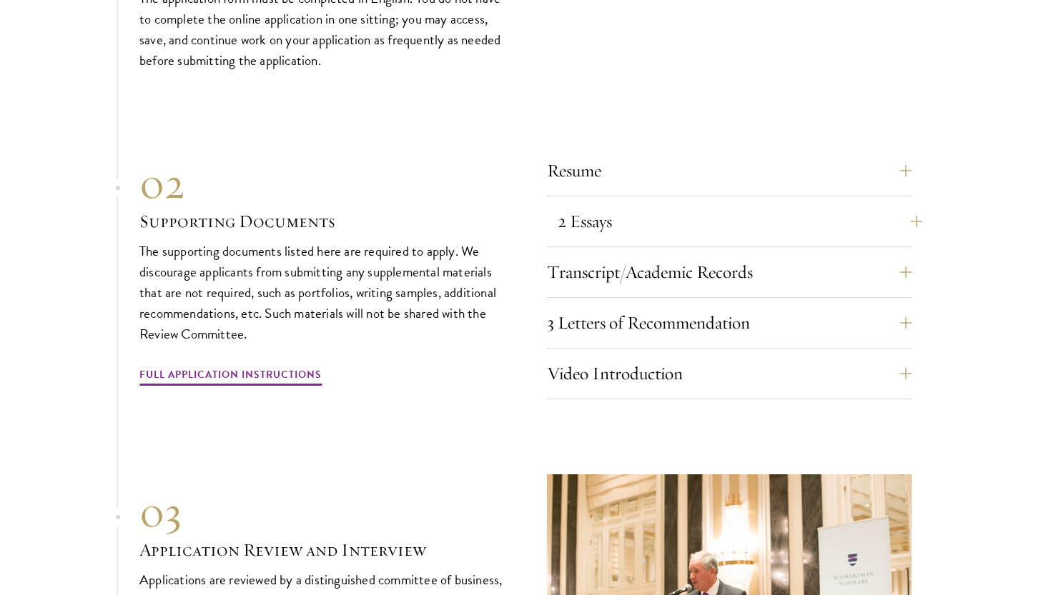
click at [627, 204] on button "2 Essays" at bounding box center [740, 221] width 365 height 34
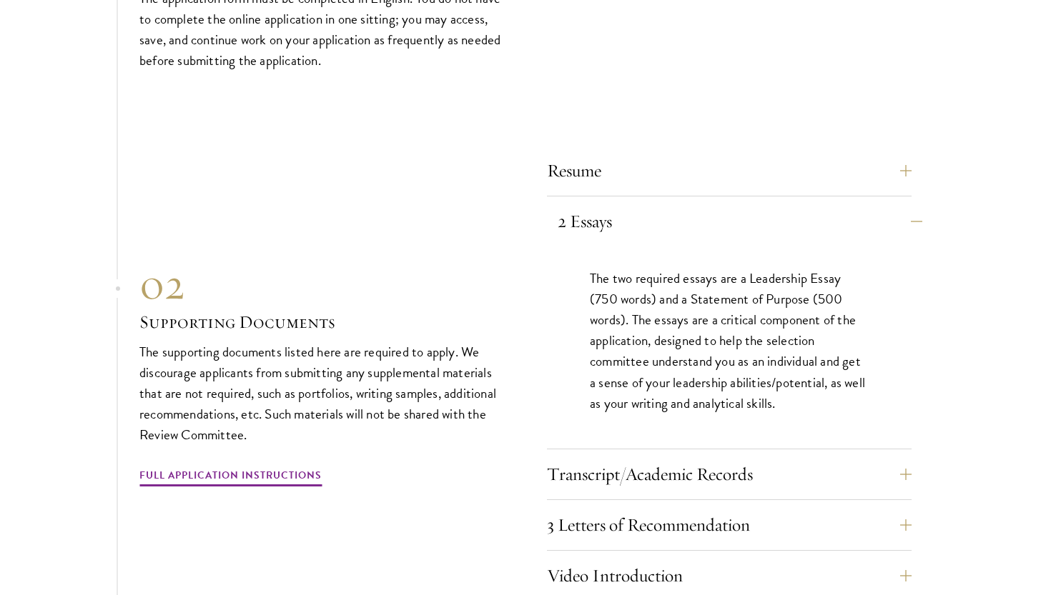
click at [627, 204] on button "2 Essays" at bounding box center [740, 221] width 365 height 34
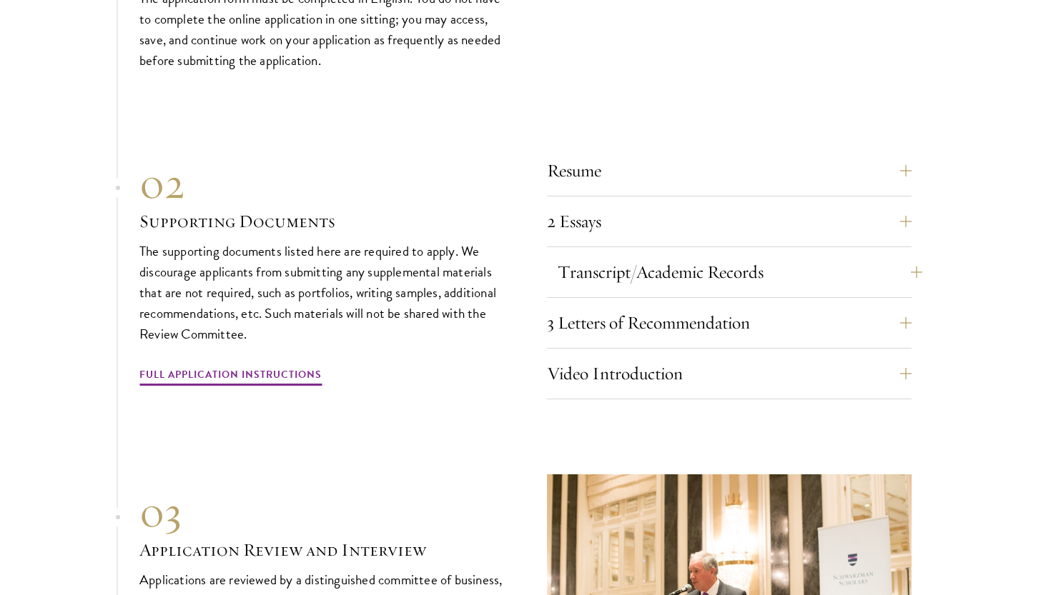
click at [633, 255] on button "Transcript/Academic Records" at bounding box center [740, 272] width 365 height 34
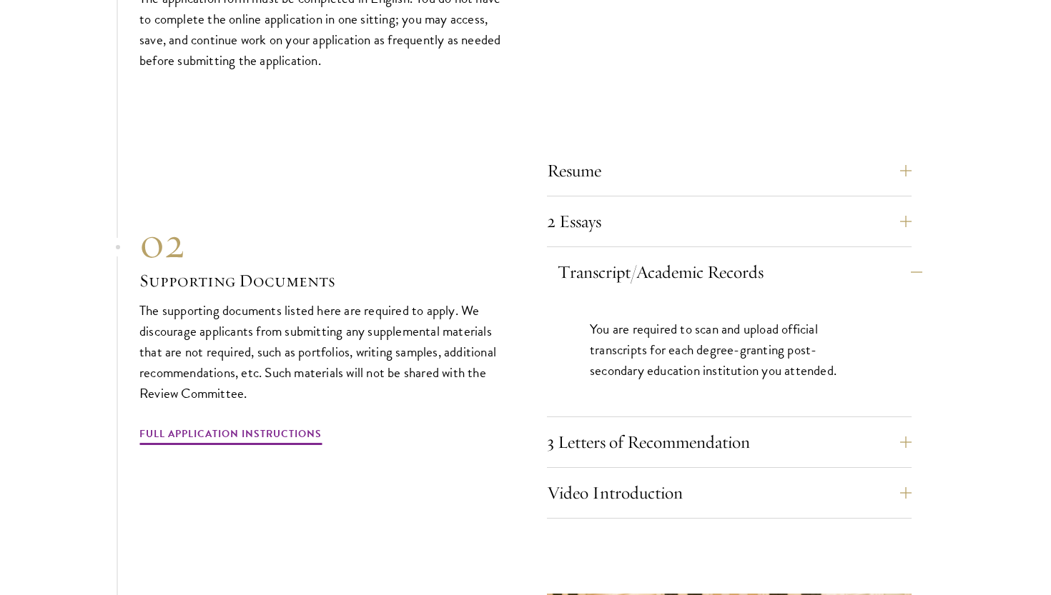
click at [633, 255] on button "Transcript/Academic Records" at bounding box center [740, 272] width 365 height 34
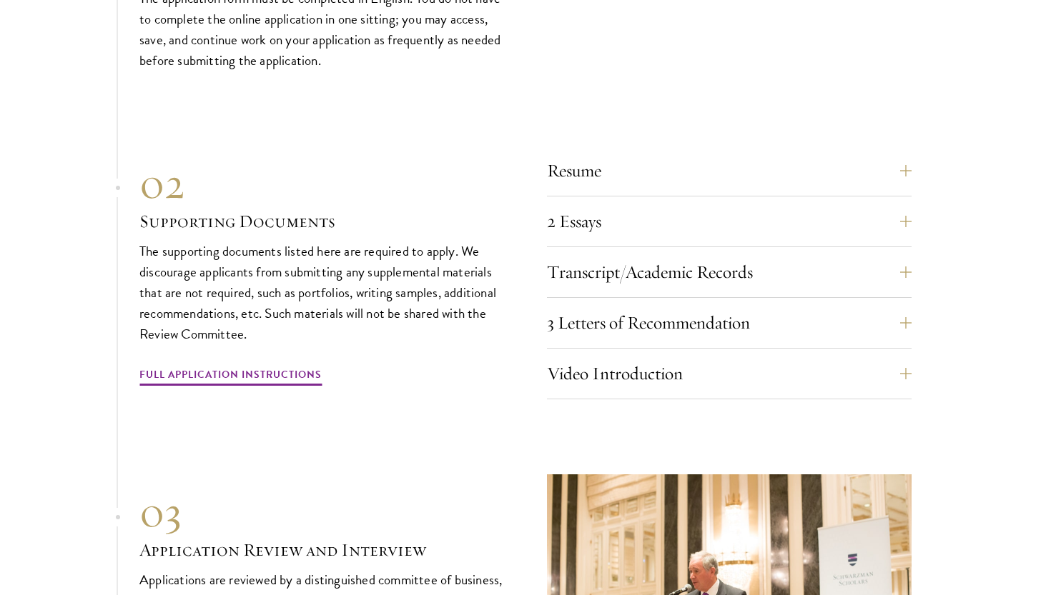
click at [636, 249] on div "Resume A current version of your resume or CV (maximum 2 pages). 2 Essays The t…" at bounding box center [729, 277] width 365 height 246
click at [637, 306] on button "3 Letters of Recommendation" at bounding box center [740, 323] width 365 height 34
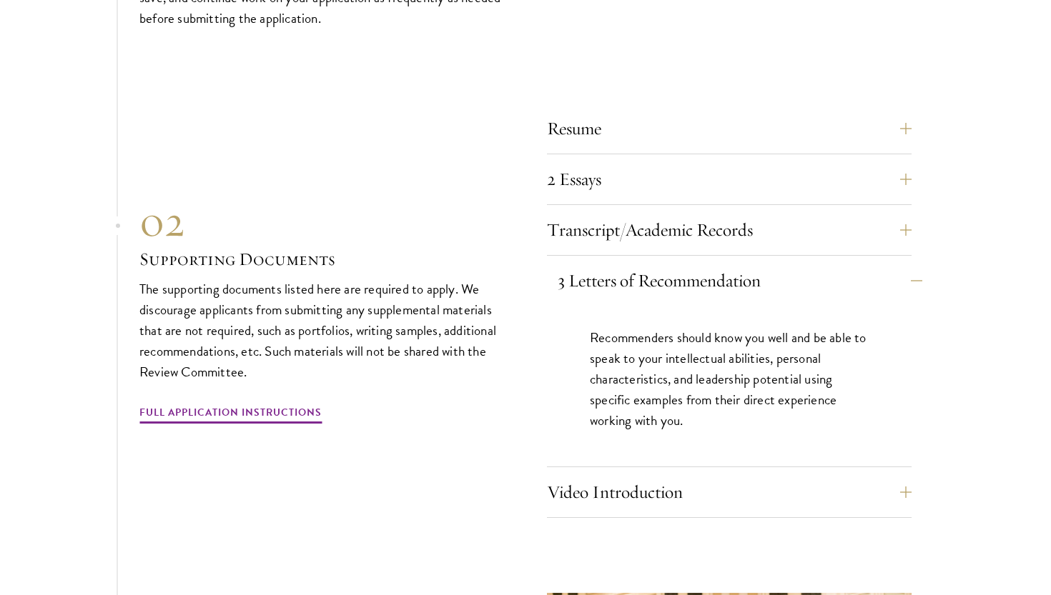
scroll to position [4499, 0]
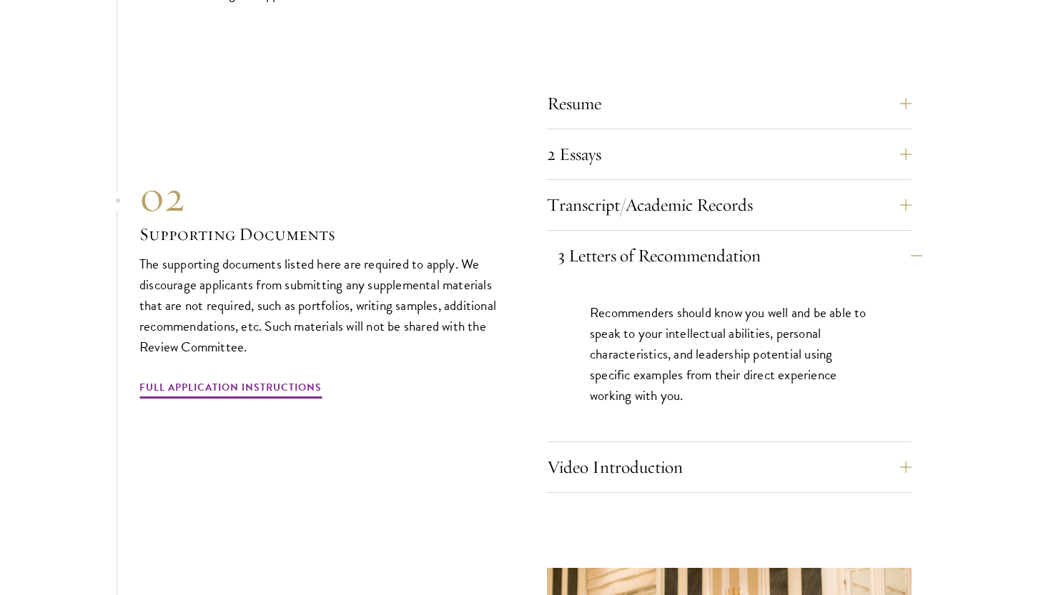
click at [638, 239] on button "3 Letters of Recommendation" at bounding box center [740, 256] width 365 height 34
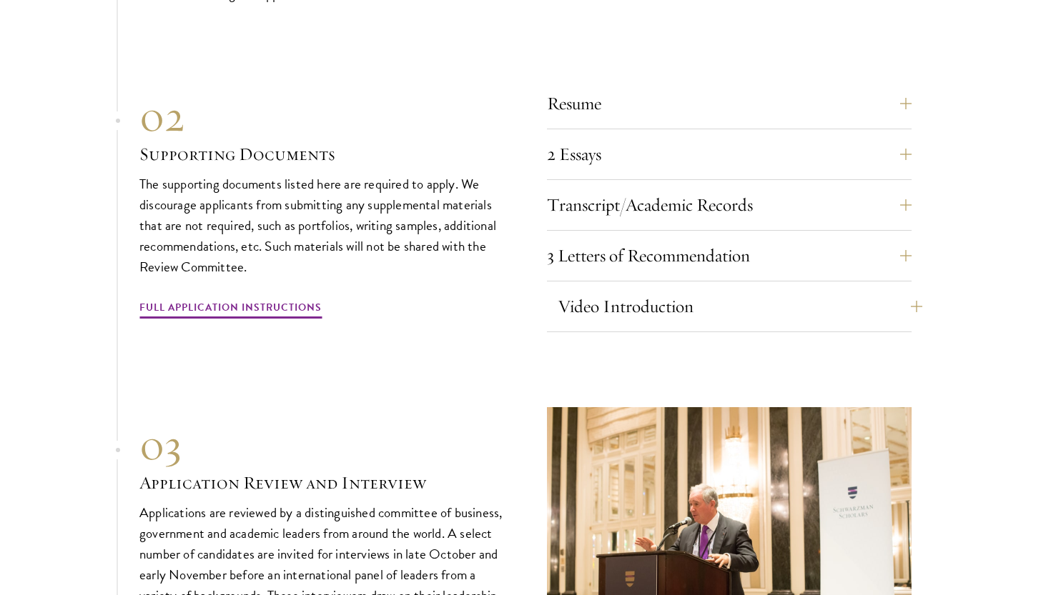
click at [635, 290] on button "Video Introduction" at bounding box center [740, 307] width 365 height 34
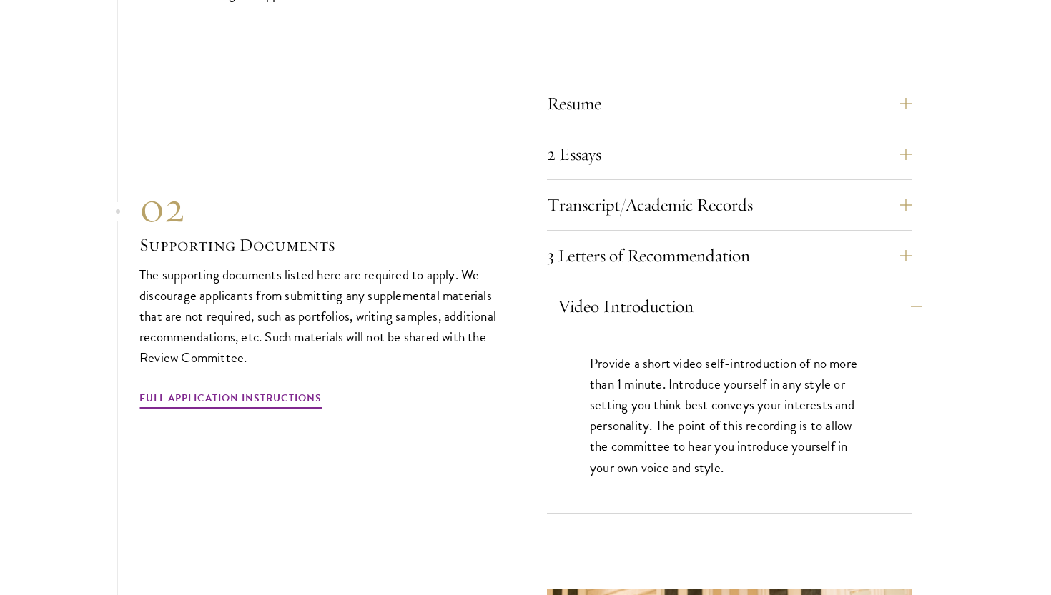
click at [635, 290] on button "Video Introduction" at bounding box center [740, 307] width 365 height 34
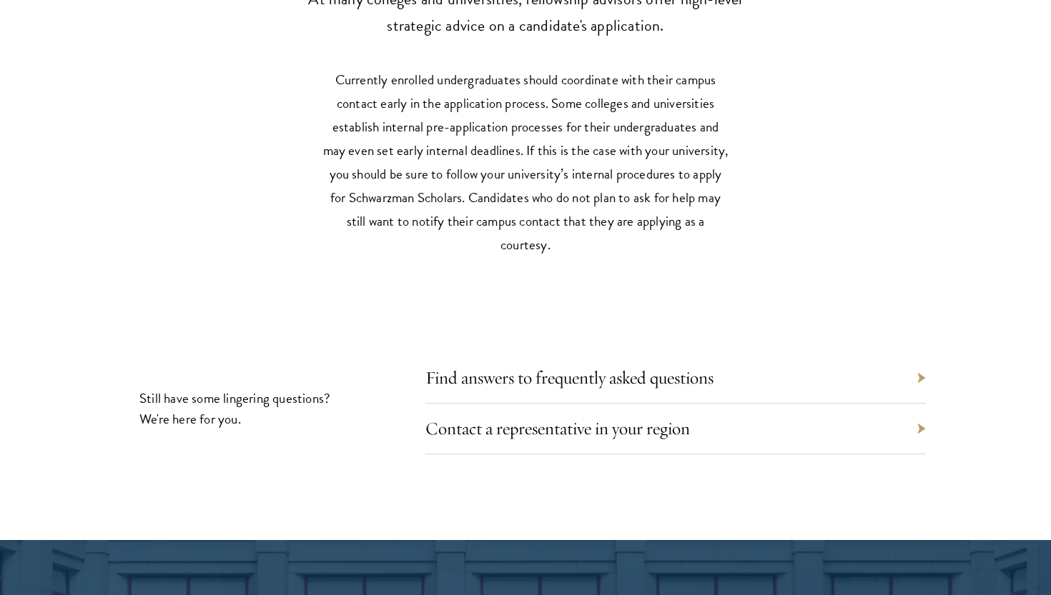
scroll to position [6310, 0]
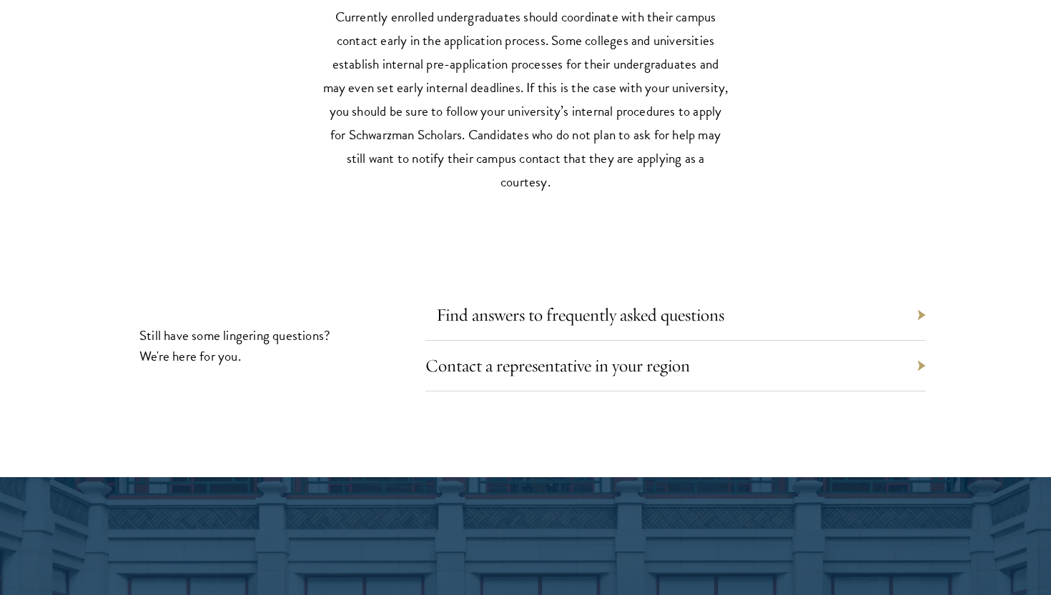
click at [550, 304] on link "Find answers to frequently asked questions" at bounding box center [580, 315] width 288 height 22
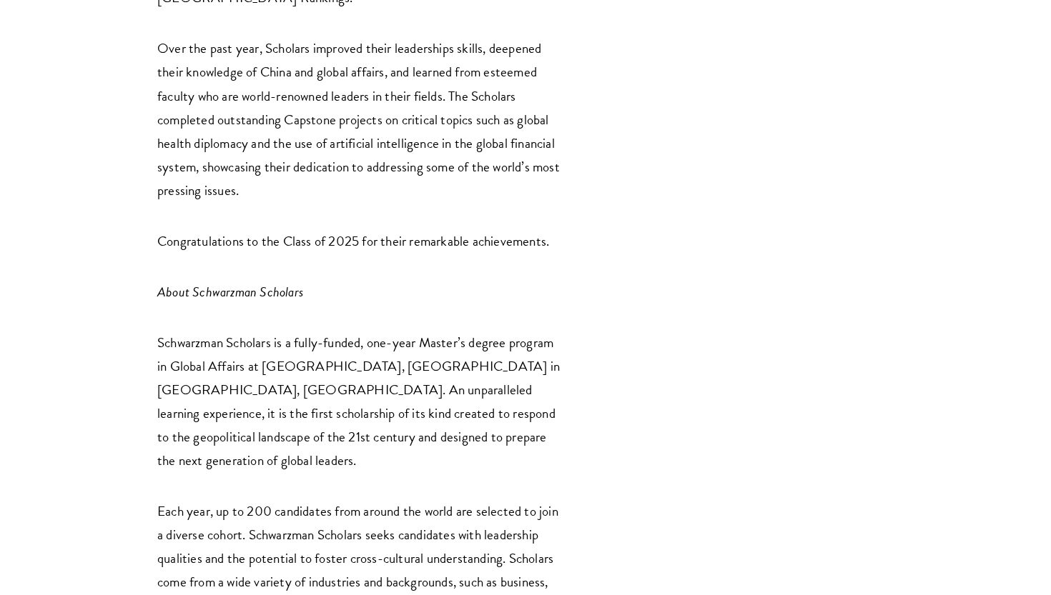
scroll to position [2376, 0]
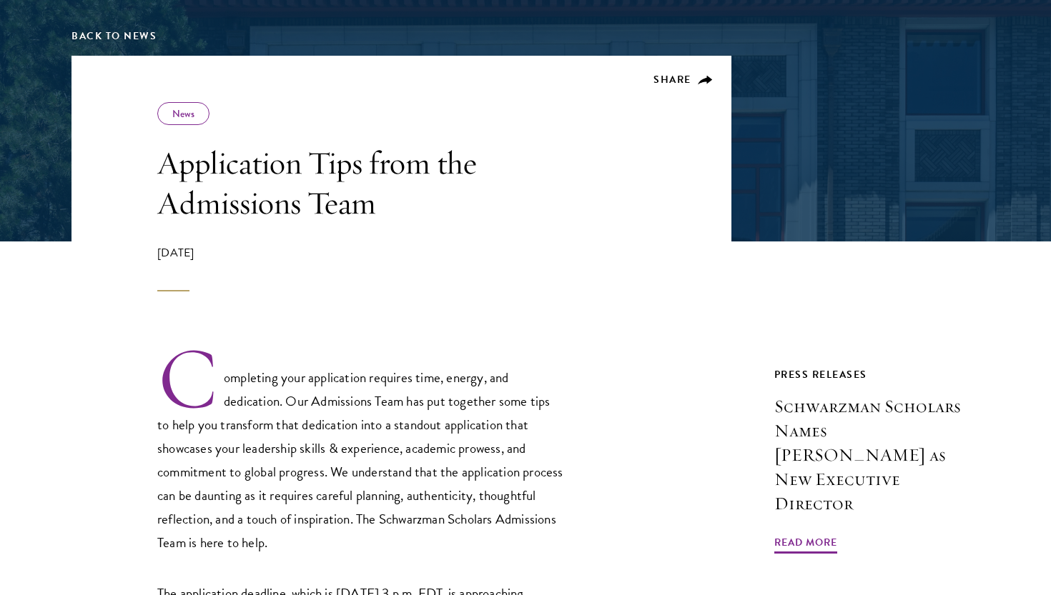
scroll to position [429, 0]
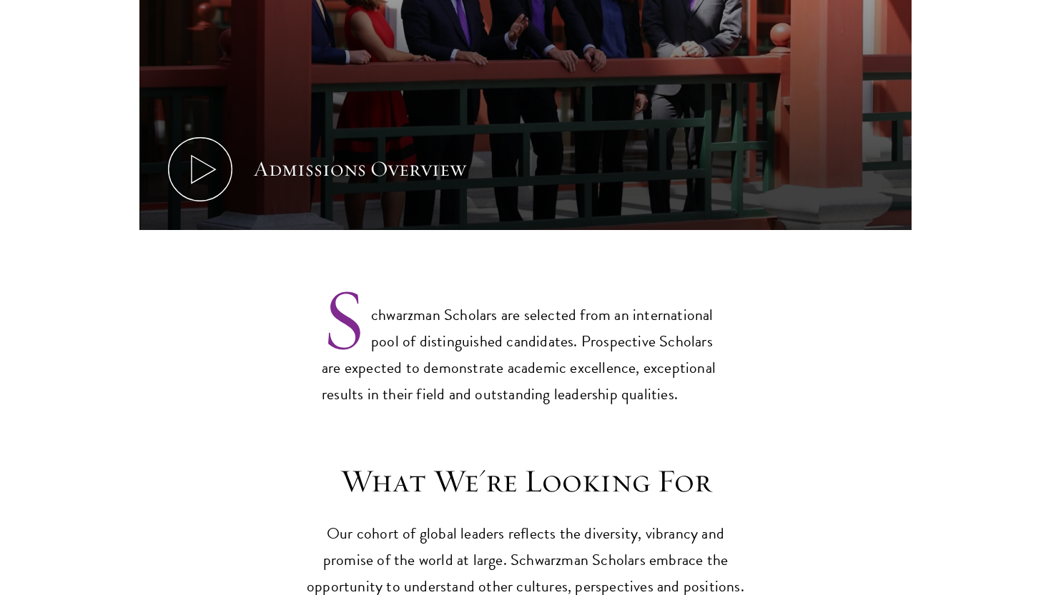
scroll to position [1422, 0]
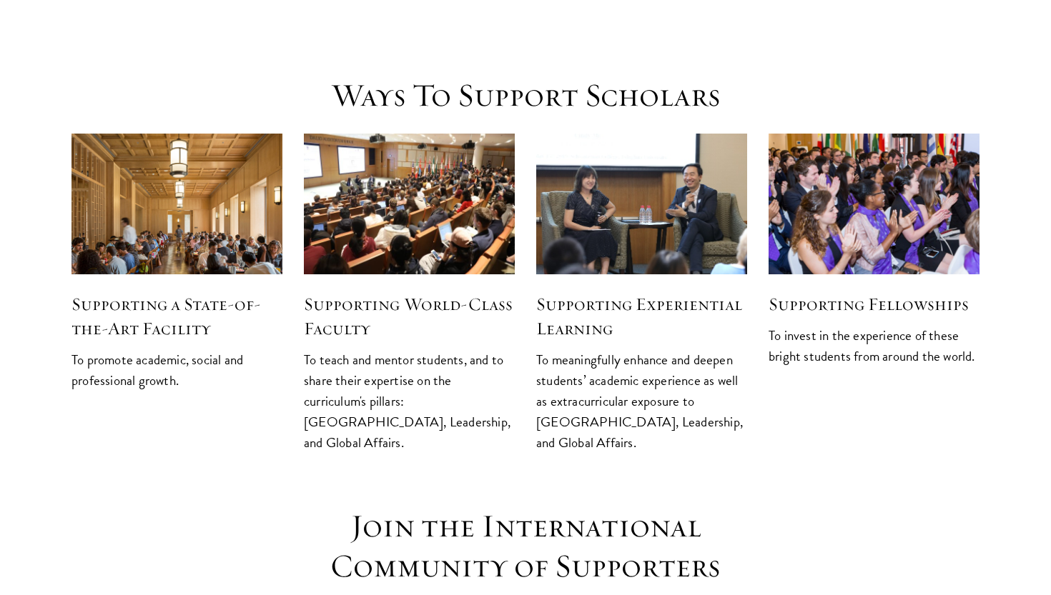
scroll to position [1856, 0]
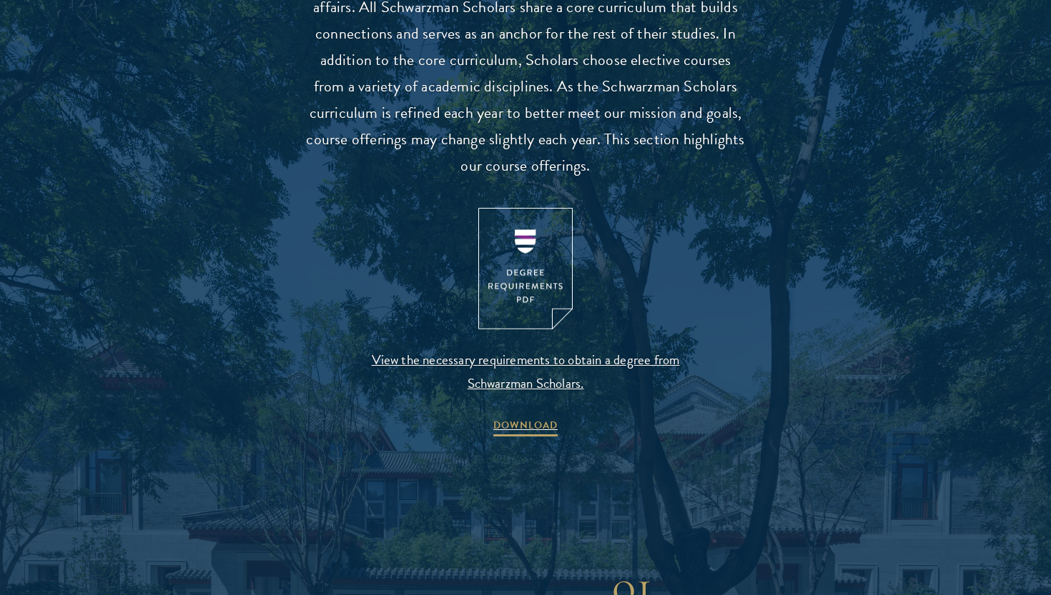
scroll to position [1608, 0]
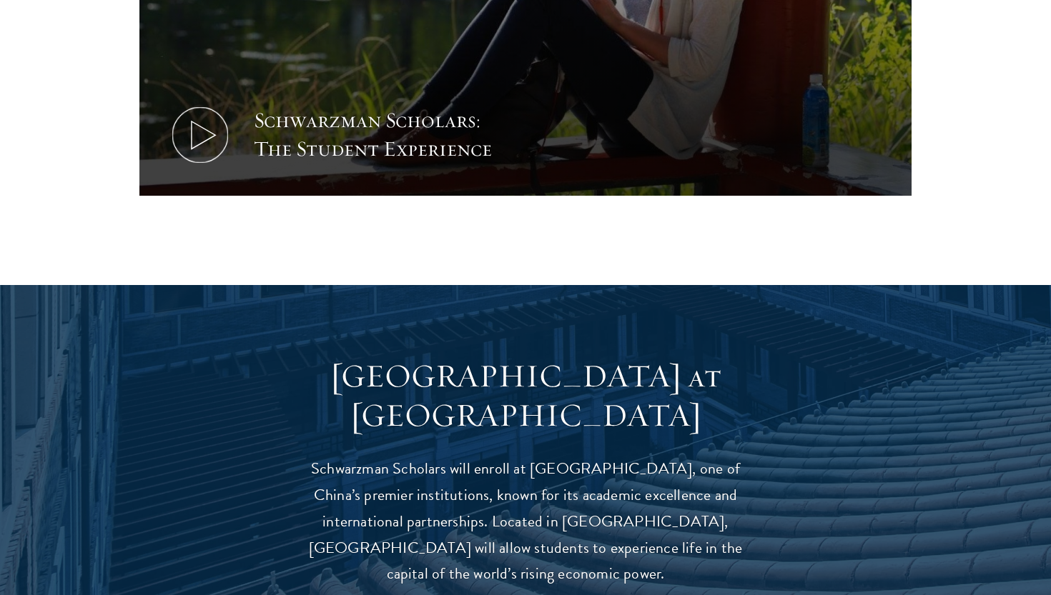
scroll to position [1407, 0]
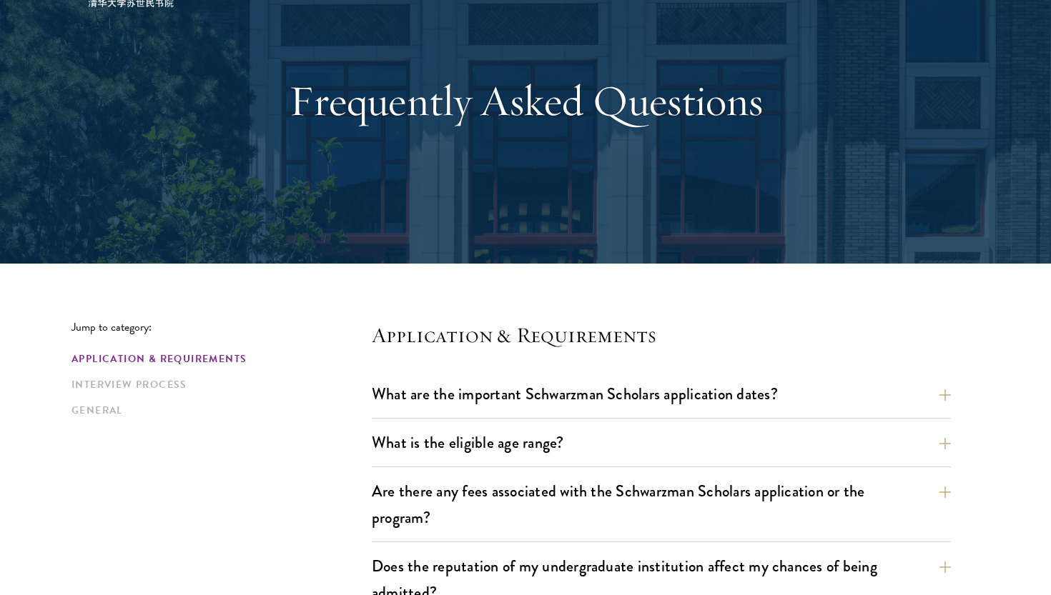
scroll to position [299, 0]
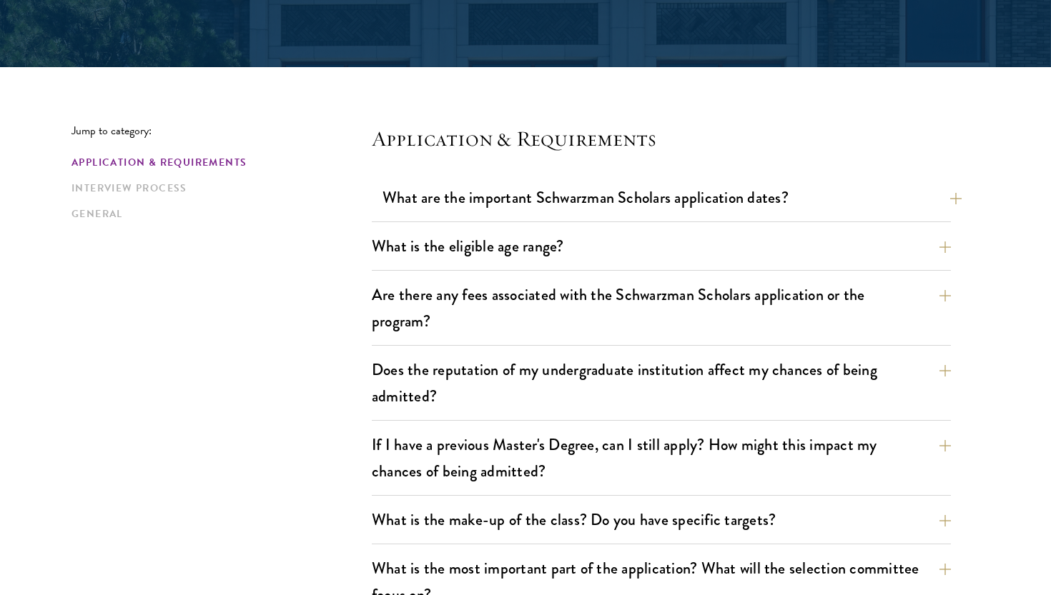
click at [554, 202] on button "What are the important Schwarzman Scholars application dates?" at bounding box center [671, 198] width 579 height 32
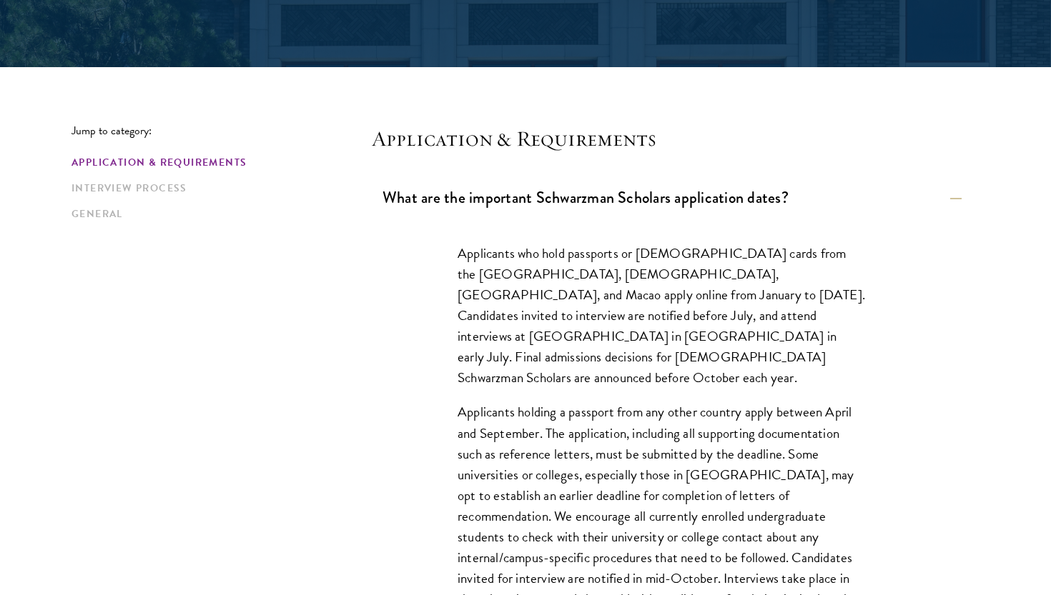
click at [554, 202] on button "What are the important Schwarzman Scholars application dates?" at bounding box center [671, 198] width 579 height 32
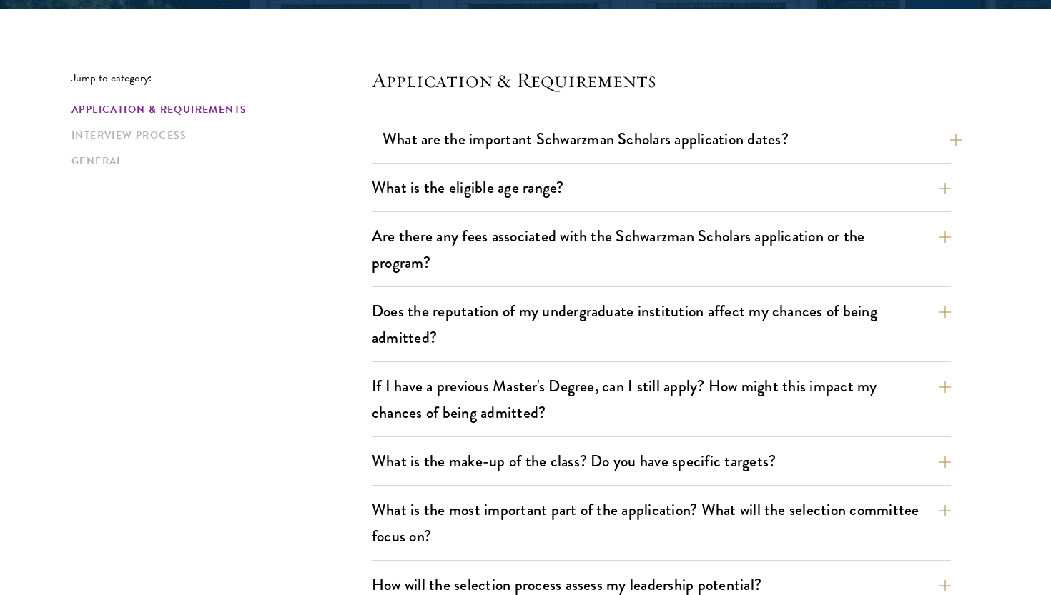
scroll to position [405, 0]
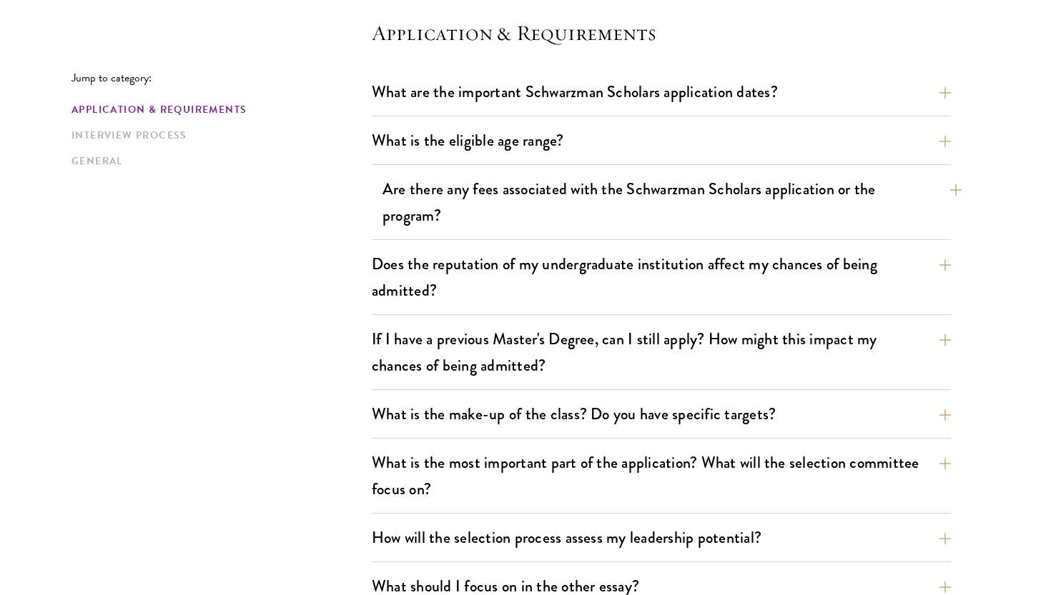
click at [555, 194] on button "Are there any fees associated with the Schwarzman Scholars application or the p…" at bounding box center [671, 202] width 579 height 59
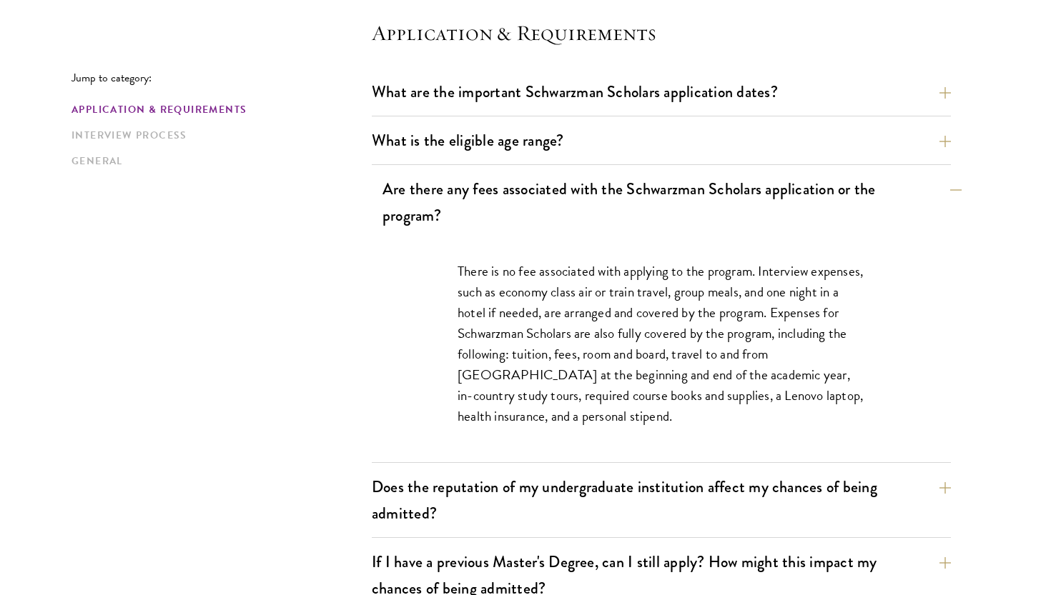
click at [553, 199] on button "Are there any fees associated with the Schwarzman Scholars application or the p…" at bounding box center [671, 202] width 579 height 59
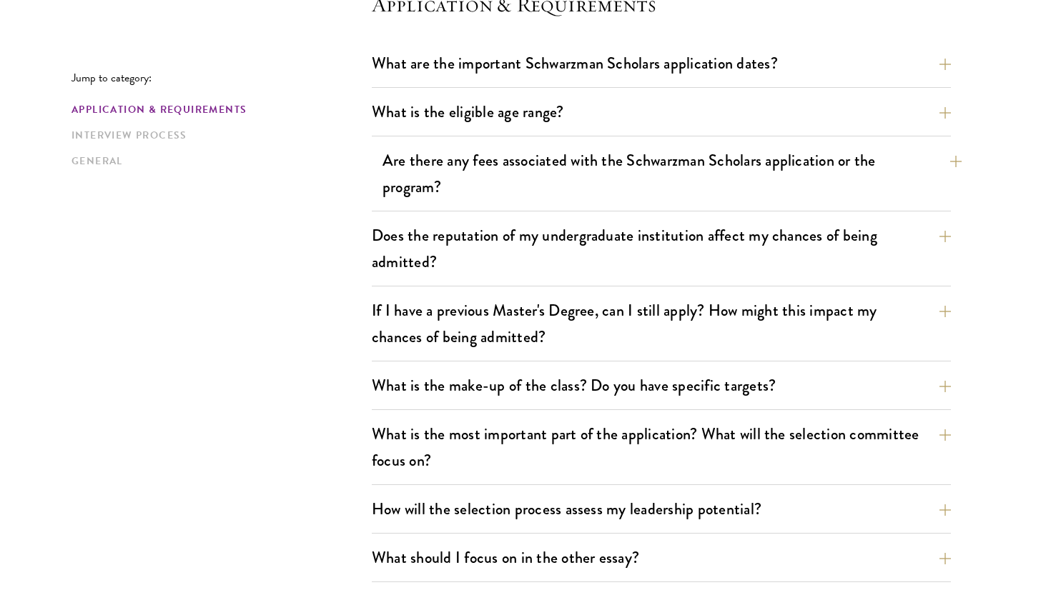
scroll to position [500, 0]
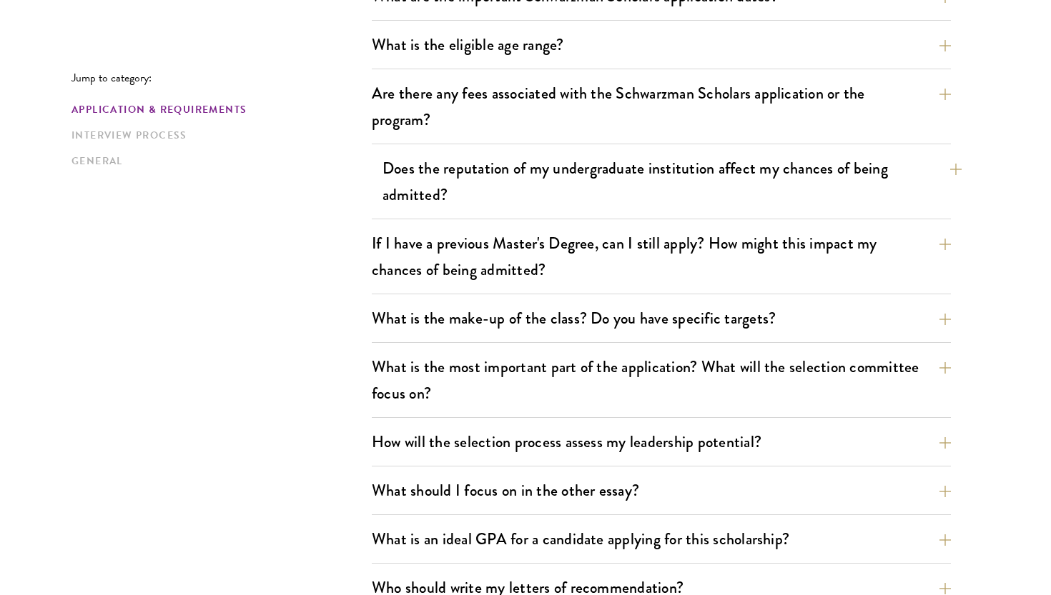
click at [560, 167] on button "Does the reputation of my undergraduate institution affect my chances of being …" at bounding box center [671, 181] width 579 height 59
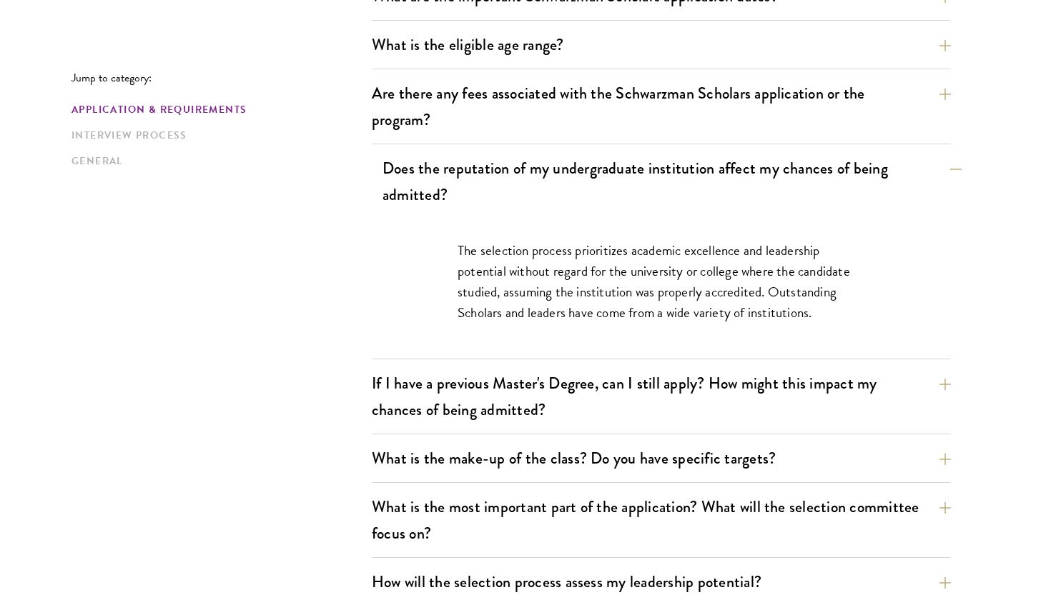
click at [558, 173] on button "Does the reputation of my undergraduate institution affect my chances of being …" at bounding box center [671, 181] width 579 height 59
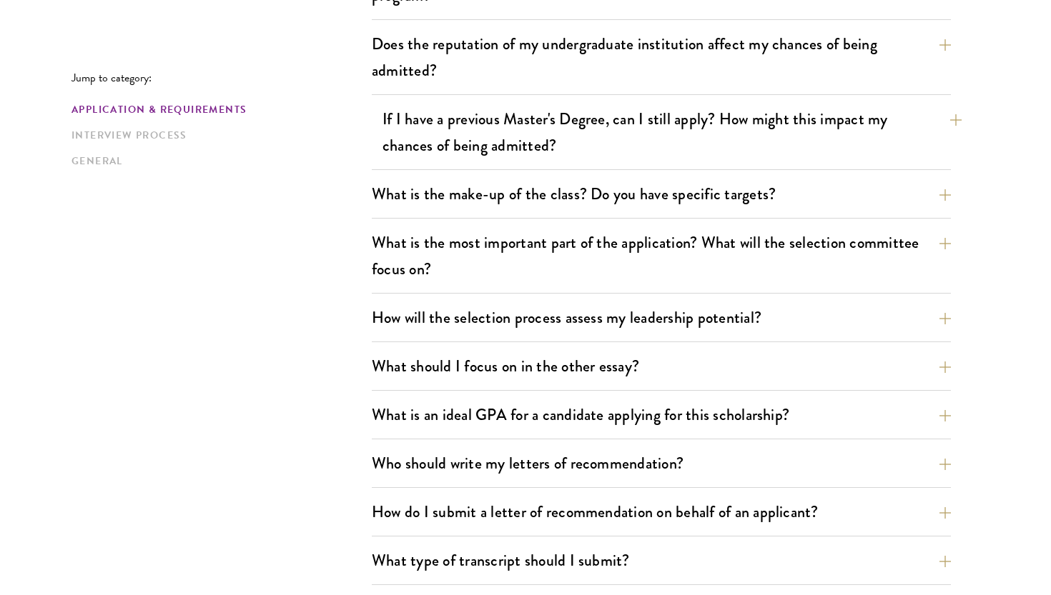
scroll to position [627, 0]
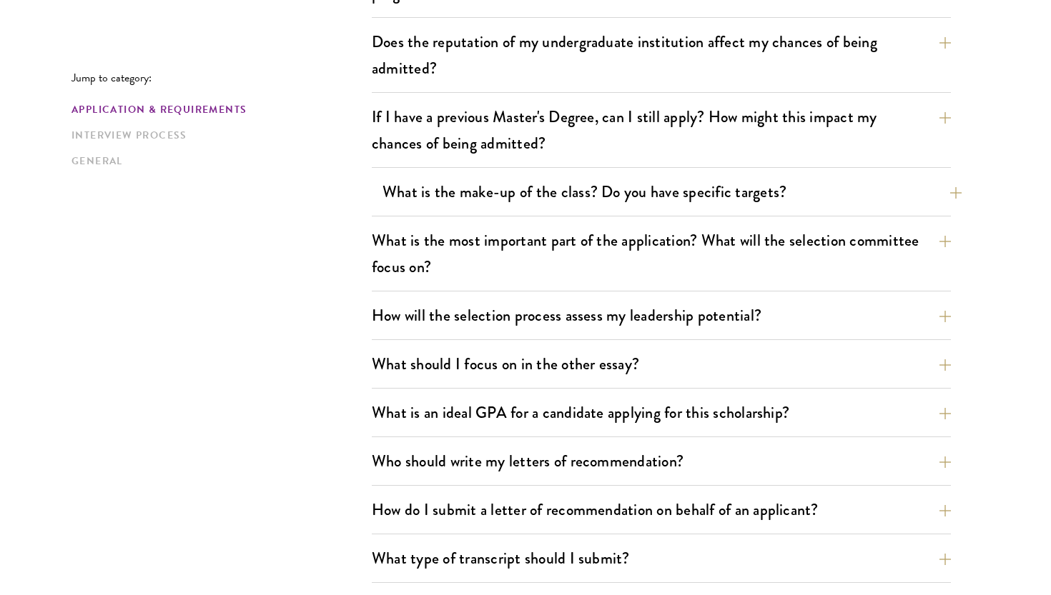
click at [574, 184] on button "What is the make-up of the class? Do you have specific targets?" at bounding box center [671, 192] width 579 height 32
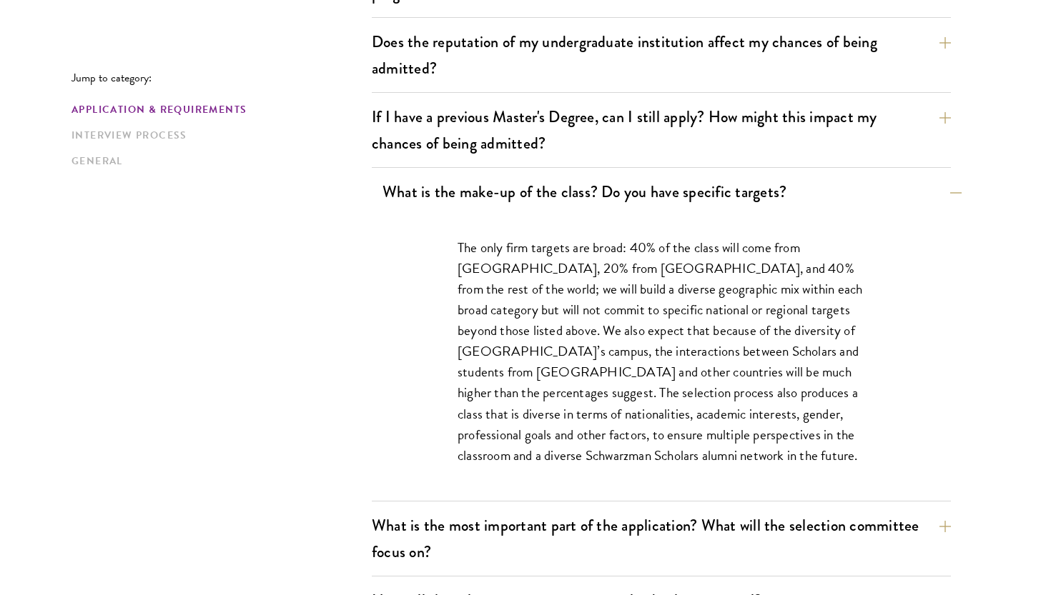
click at [578, 189] on button "What is the make-up of the class? Do you have specific targets?" at bounding box center [671, 192] width 579 height 32
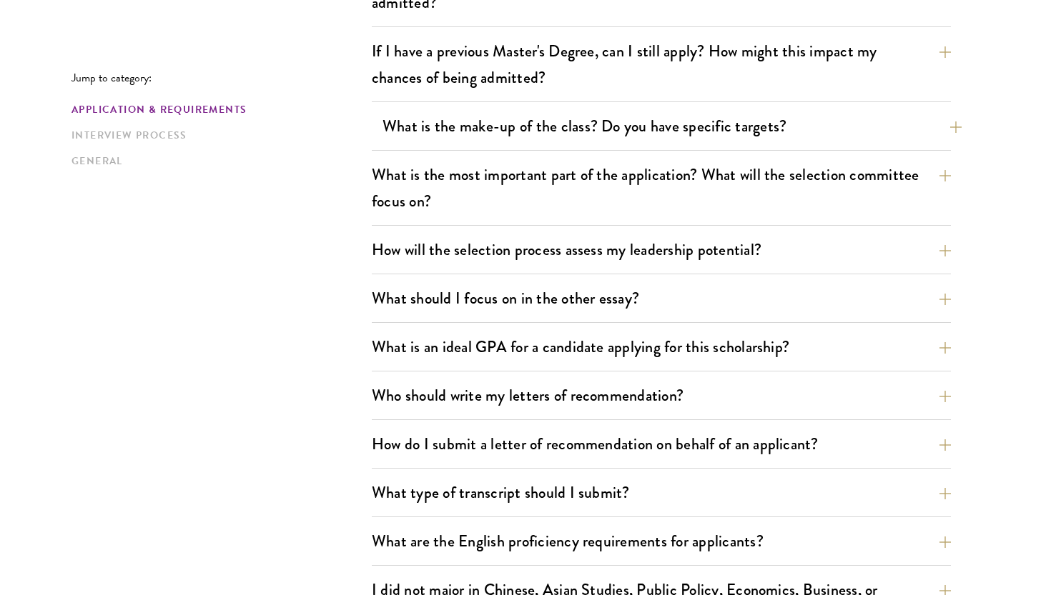
scroll to position [693, 0]
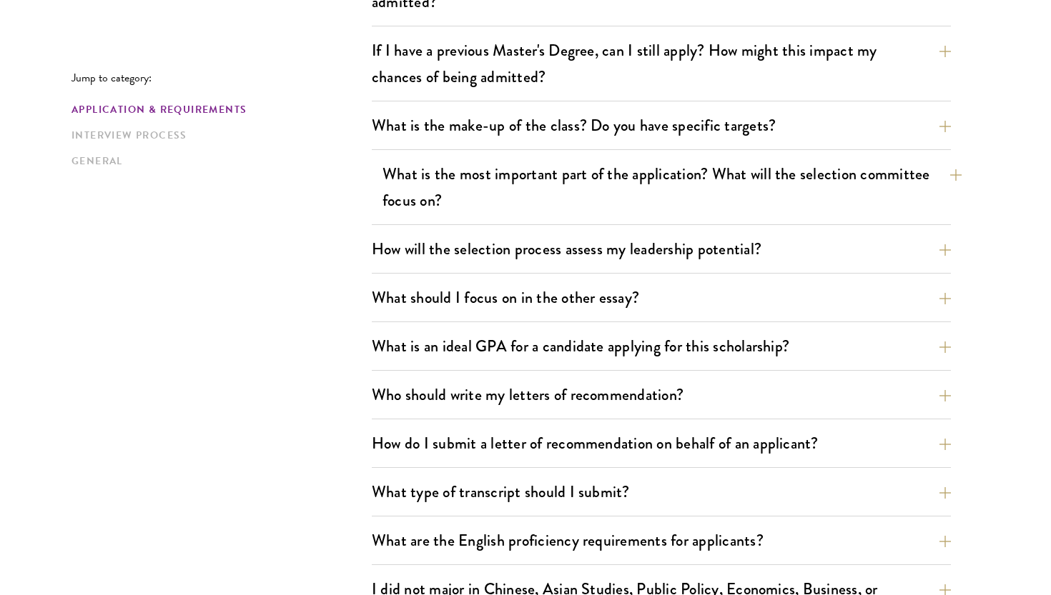
click at [578, 189] on button "What is the most important part of the application? What will the selection com…" at bounding box center [671, 187] width 579 height 59
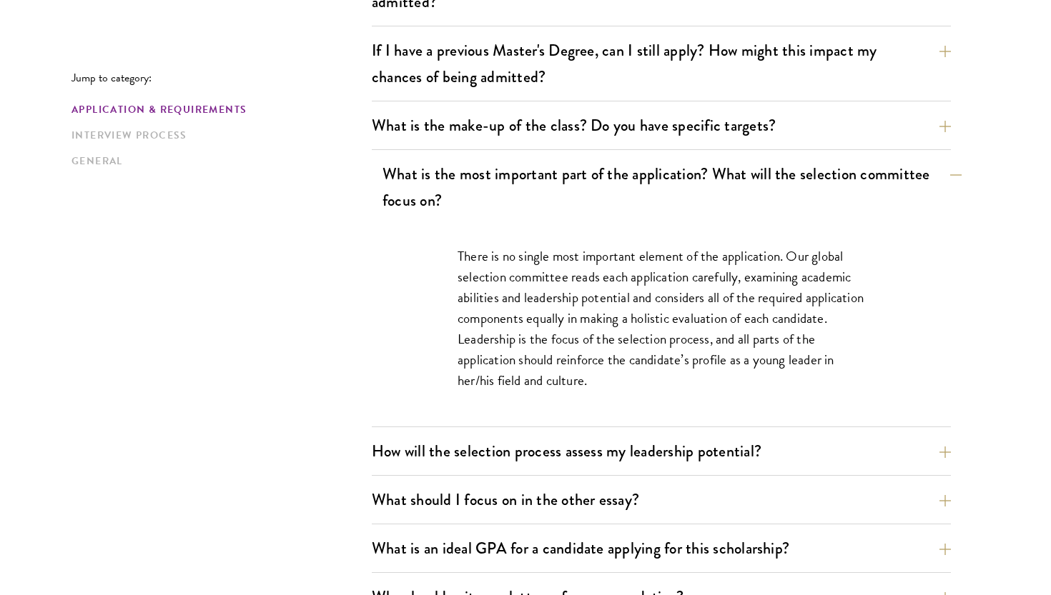
click at [578, 189] on button "What is the most important part of the application? What will the selection com…" at bounding box center [671, 187] width 579 height 59
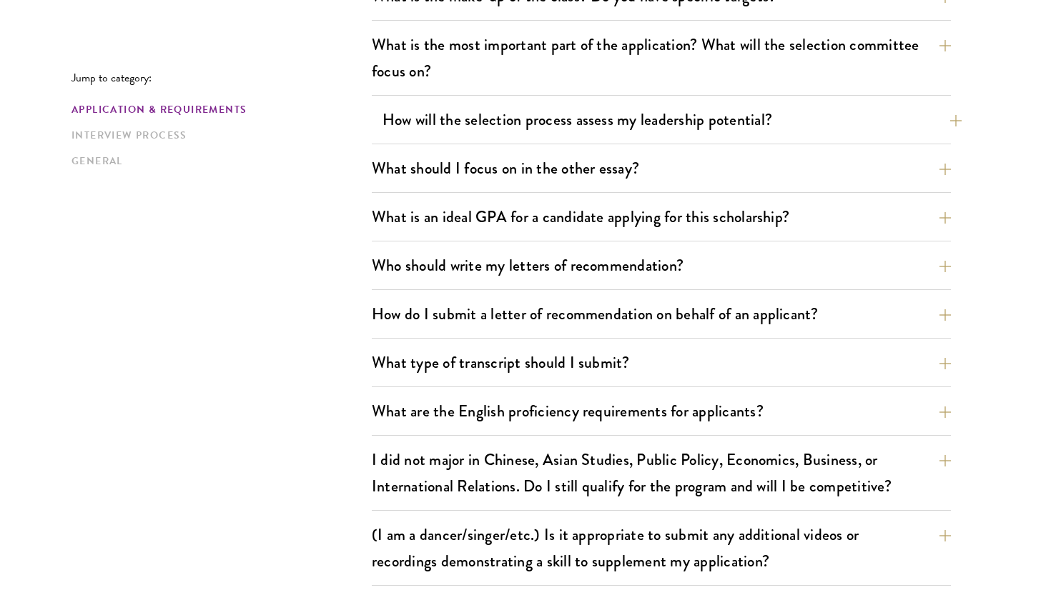
scroll to position [829, 0]
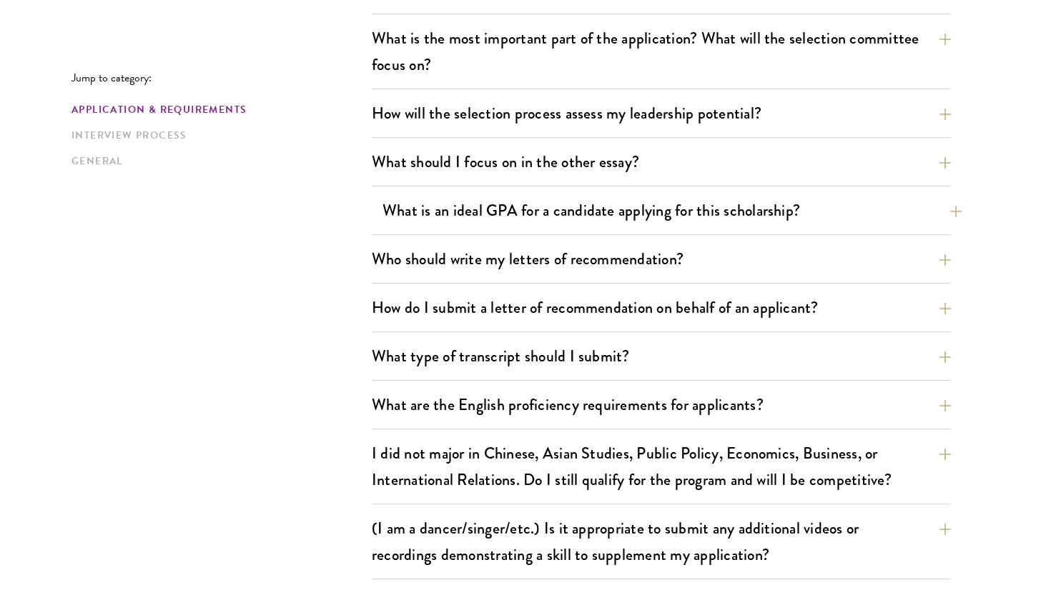
click at [583, 220] on button "What is an ideal GPA for a candidate applying for this scholarship?" at bounding box center [671, 210] width 579 height 32
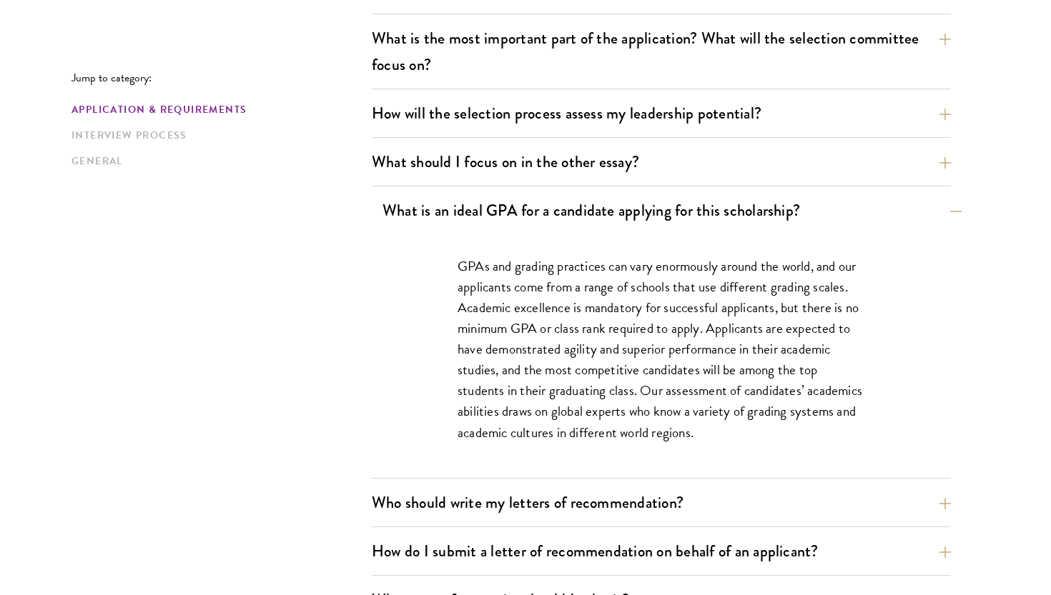
click at [580, 208] on button "What is an ideal GPA for a candidate applying for this scholarship?" at bounding box center [671, 210] width 579 height 32
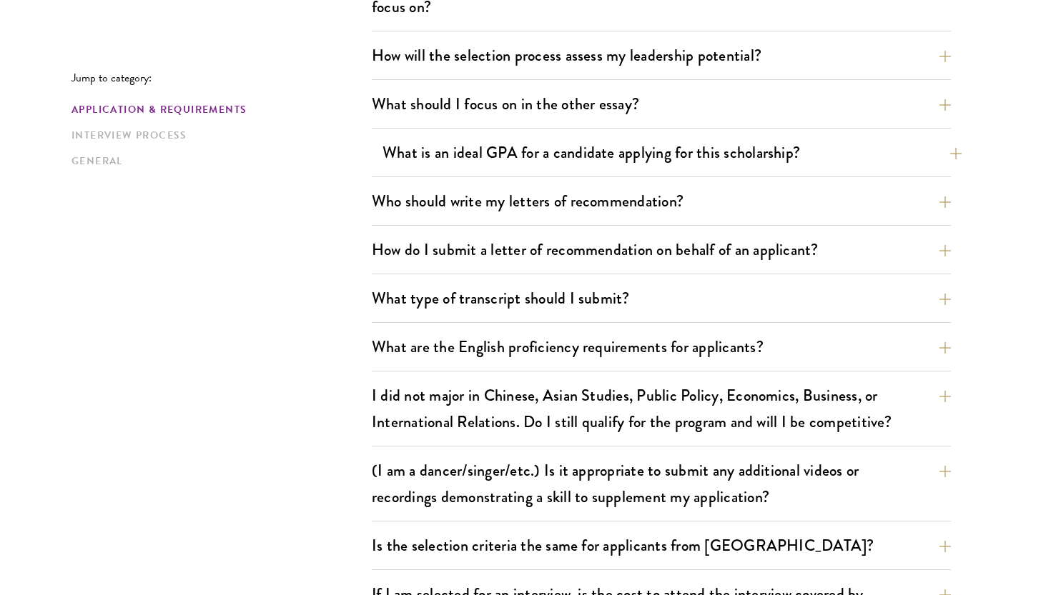
scroll to position [969, 0]
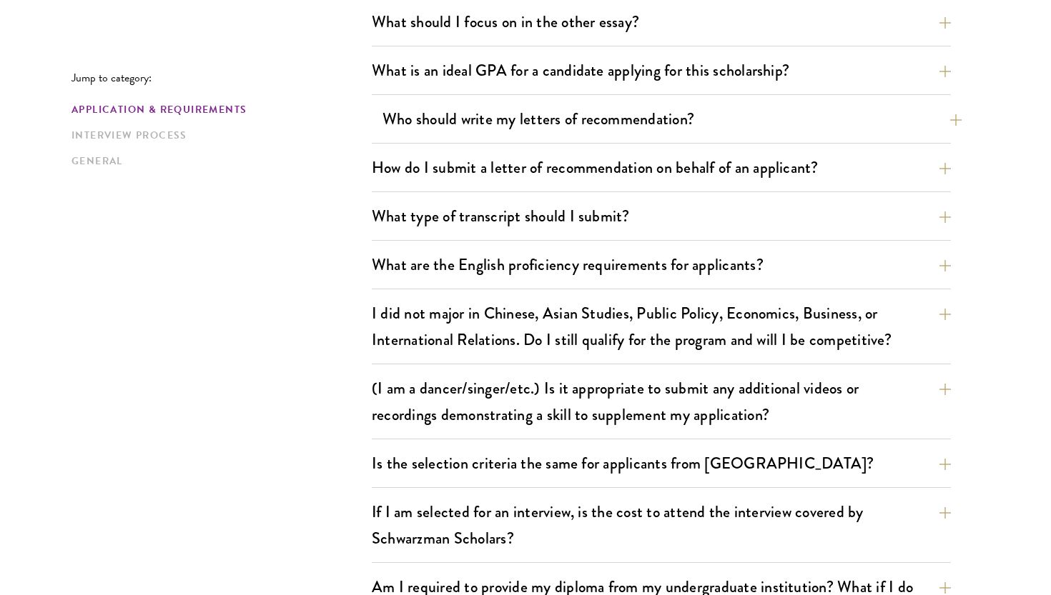
click at [590, 119] on button "Who should write my letters of recommendation?" at bounding box center [671, 119] width 579 height 32
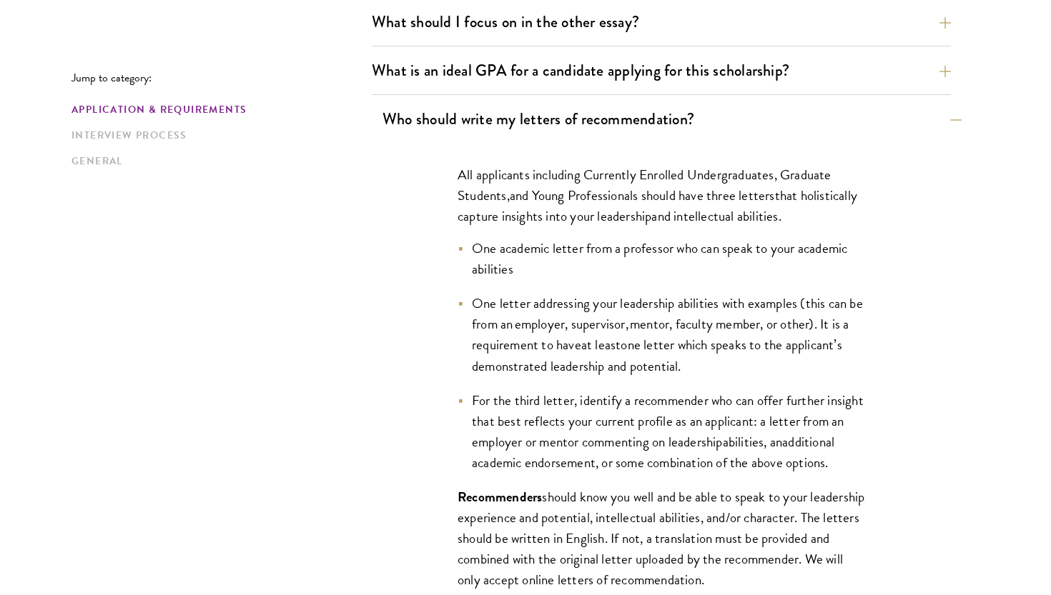
click at [590, 119] on button "Who should write my letters of recommendation?" at bounding box center [671, 119] width 579 height 32
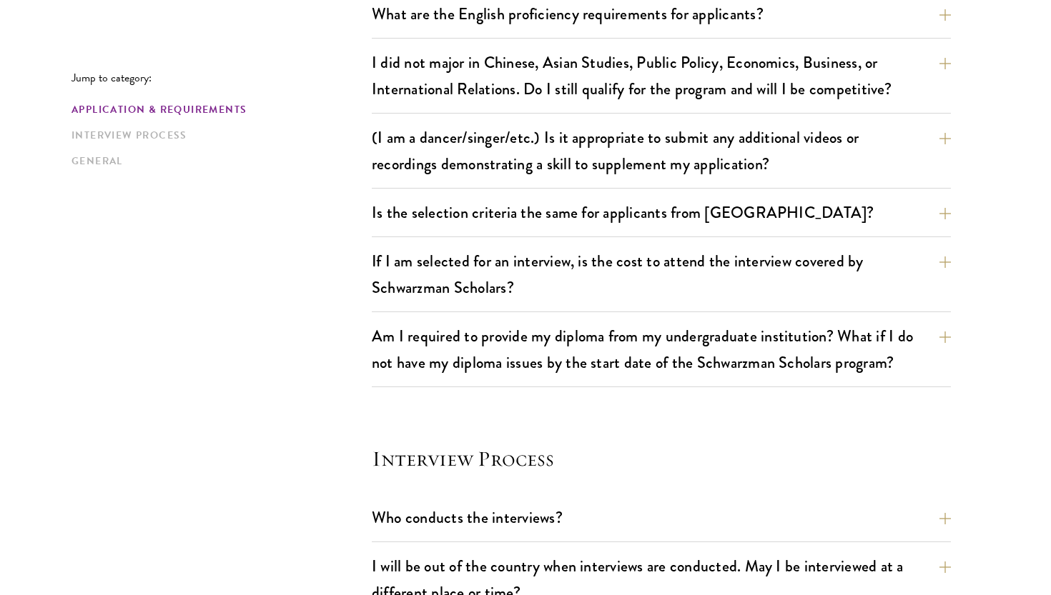
scroll to position [1229, 0]
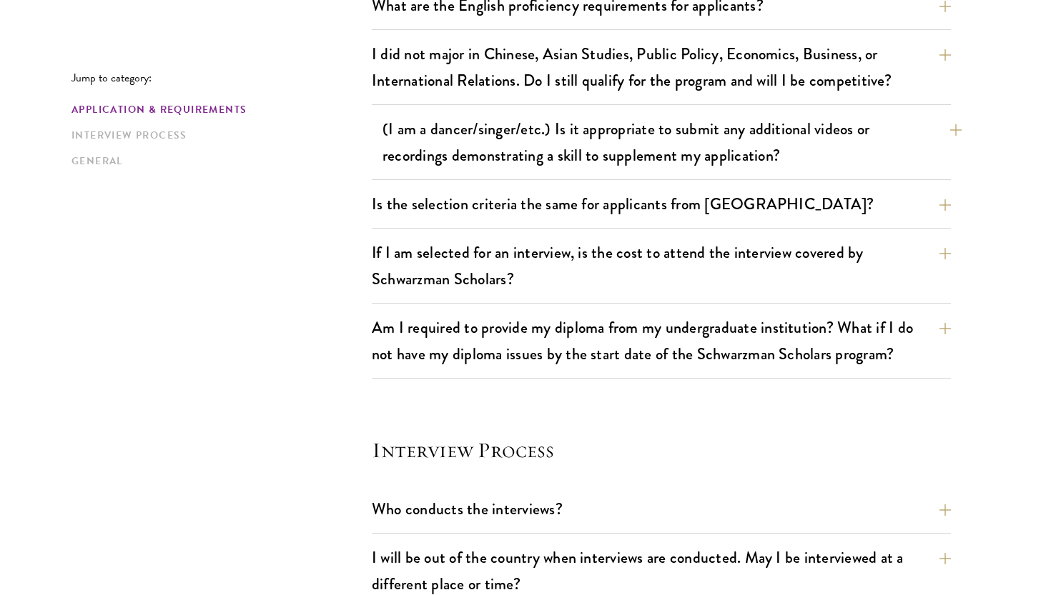
click at [632, 147] on button "(I am a dancer/singer/etc.) Is it appropriate to submit any additional videos o…" at bounding box center [671, 142] width 579 height 59
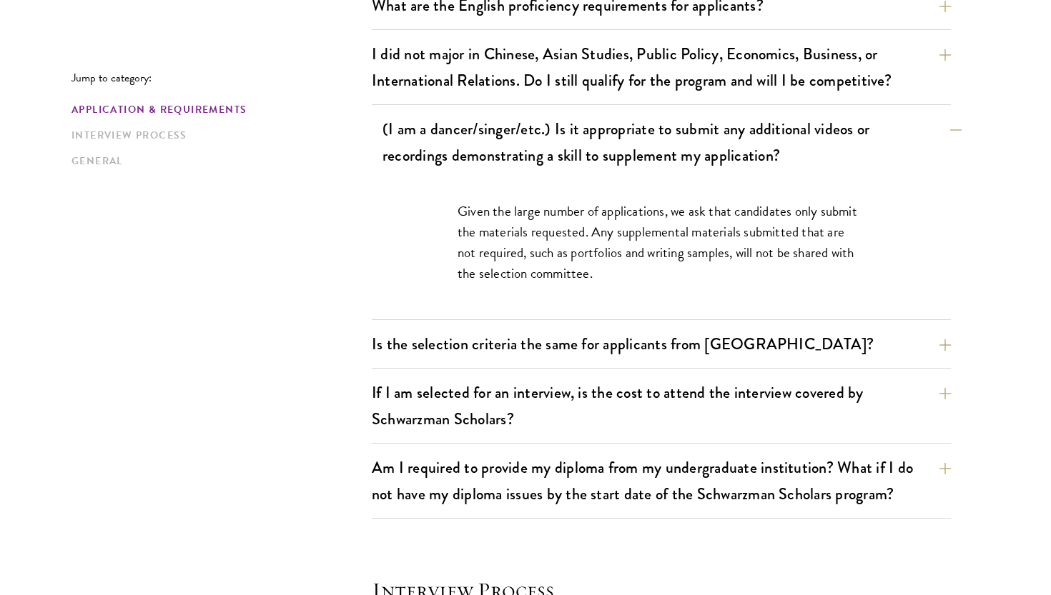
click at [632, 147] on button "(I am a dancer/singer/etc.) Is it appropriate to submit any additional videos o…" at bounding box center [671, 142] width 579 height 59
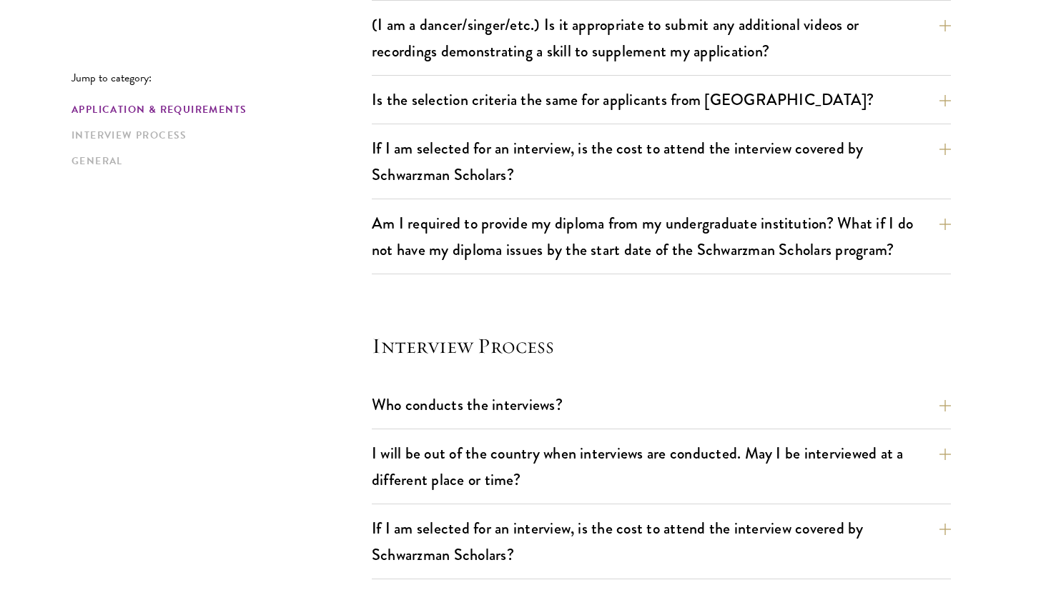
scroll to position [1347, 0]
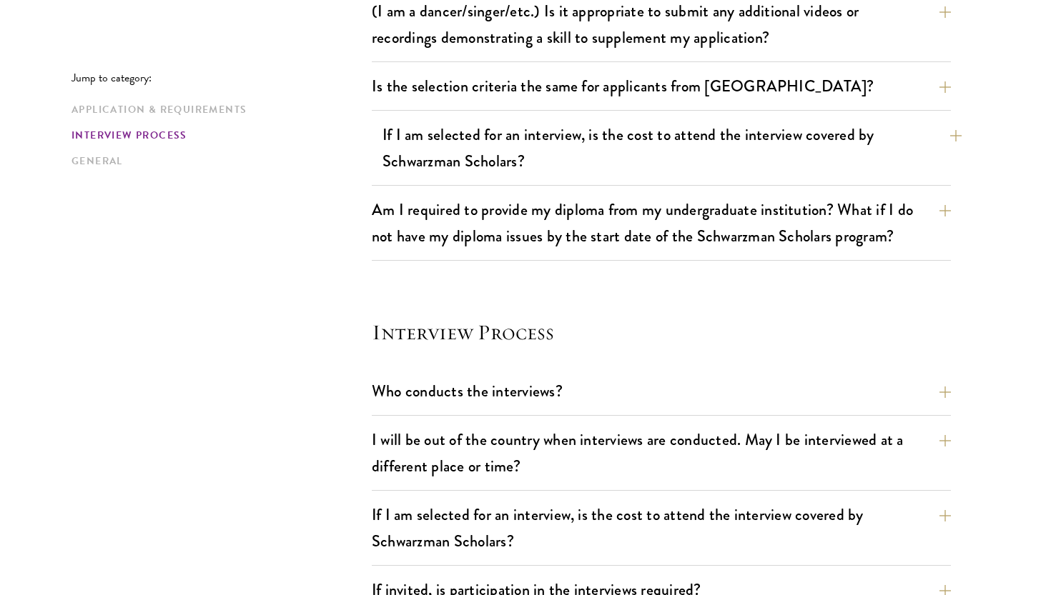
click at [635, 160] on button "If I am selected for an interview, is the cost to attend the interview covered …" at bounding box center [671, 148] width 579 height 59
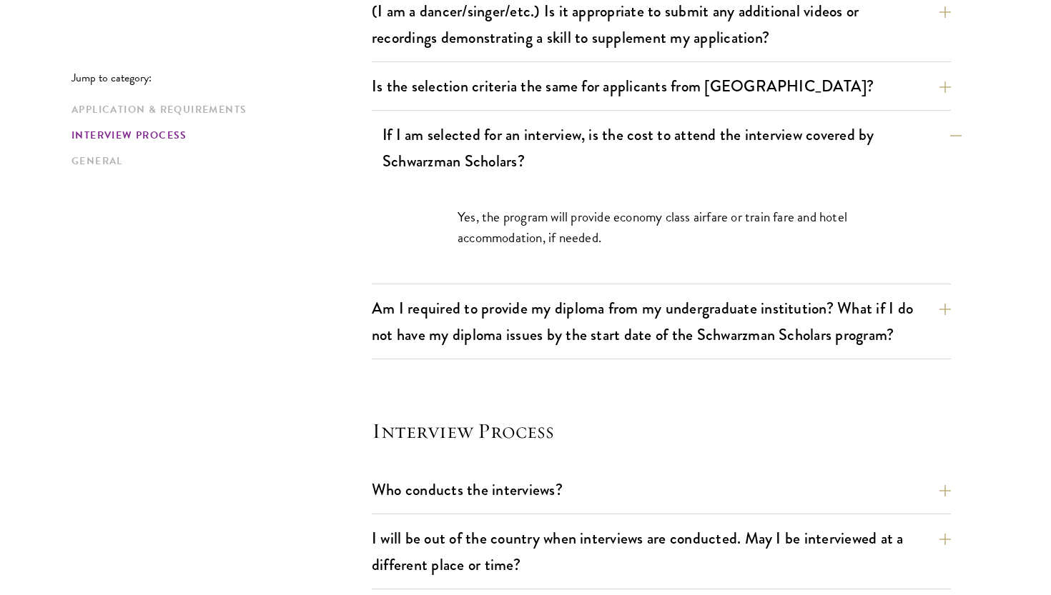
click at [635, 160] on button "If I am selected for an interview, is the cost to attend the interview covered …" at bounding box center [671, 148] width 579 height 59
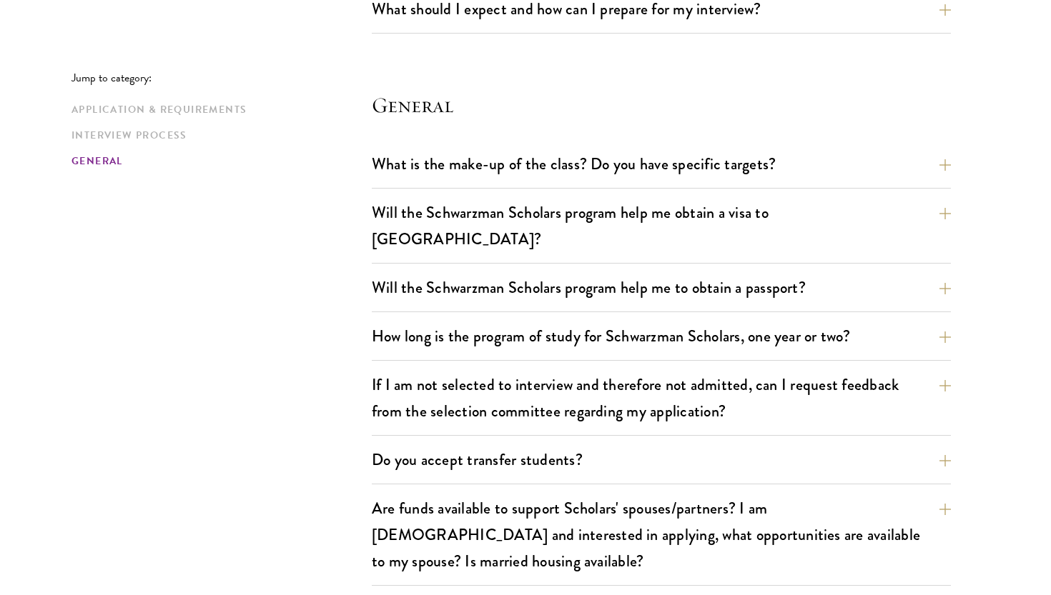
scroll to position [2028, 0]
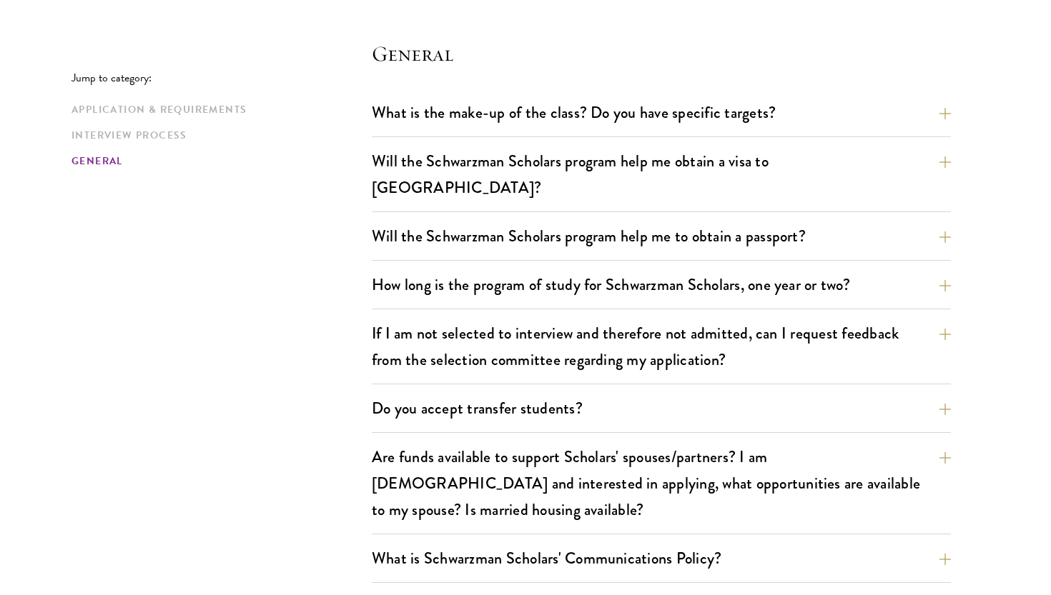
click at [635, 192] on div "What is the make-up of the class? Do you have specific targets? The only firm t…" at bounding box center [661, 340] width 579 height 487
click at [635, 220] on button "Will the Schwarzman Scholars program help me to obtain a passport?" at bounding box center [671, 236] width 579 height 32
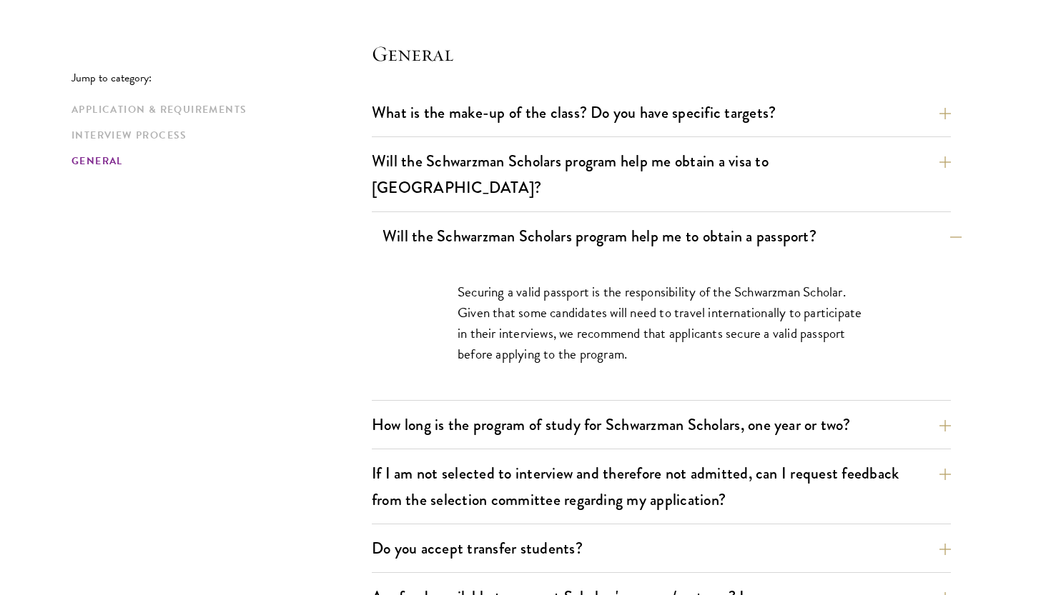
click at [635, 220] on button "Will the Schwarzman Scholars program help me to obtain a passport?" at bounding box center [671, 236] width 579 height 32
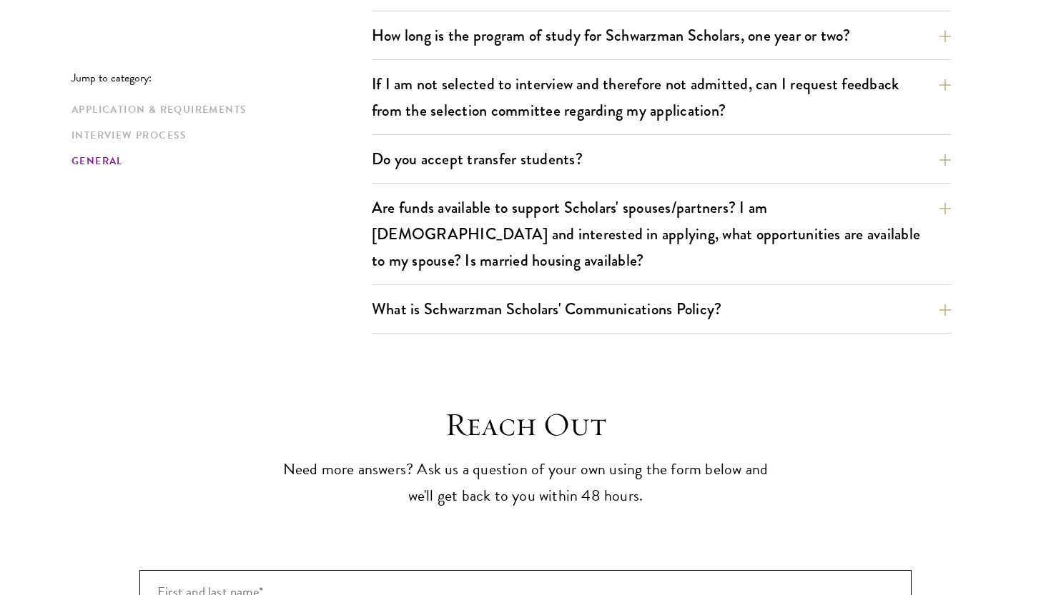
click at [635, 203] on button "Are funds available to support Scholars' spouses/partners? I am [DEMOGRAPHIC_DA…" at bounding box center [661, 234] width 579 height 85
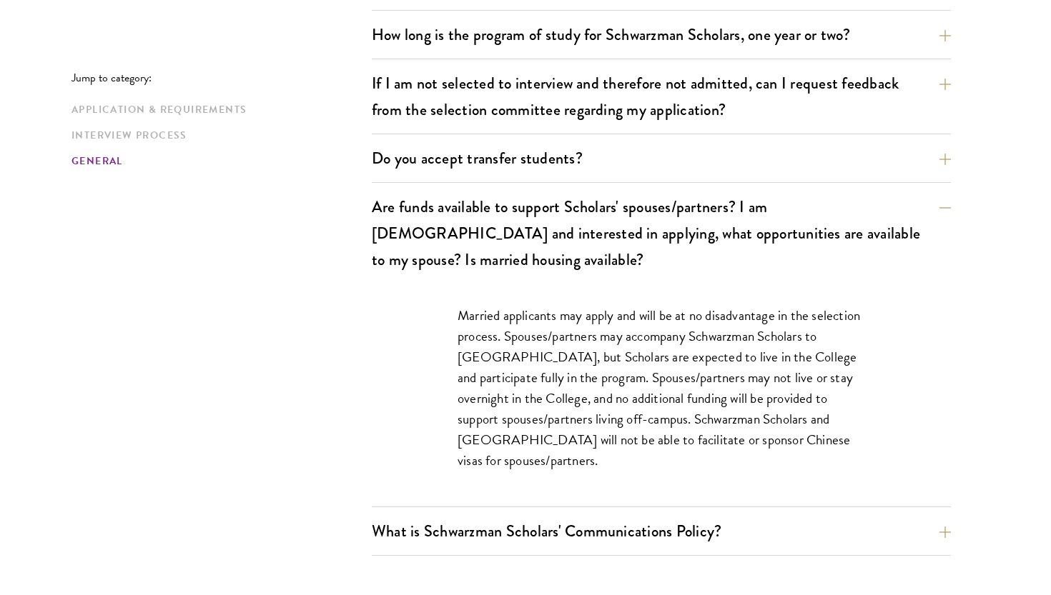
click at [635, 203] on button "Are funds available to support Scholars' spouses/partners? I am [DEMOGRAPHIC_DA…" at bounding box center [661, 233] width 579 height 85
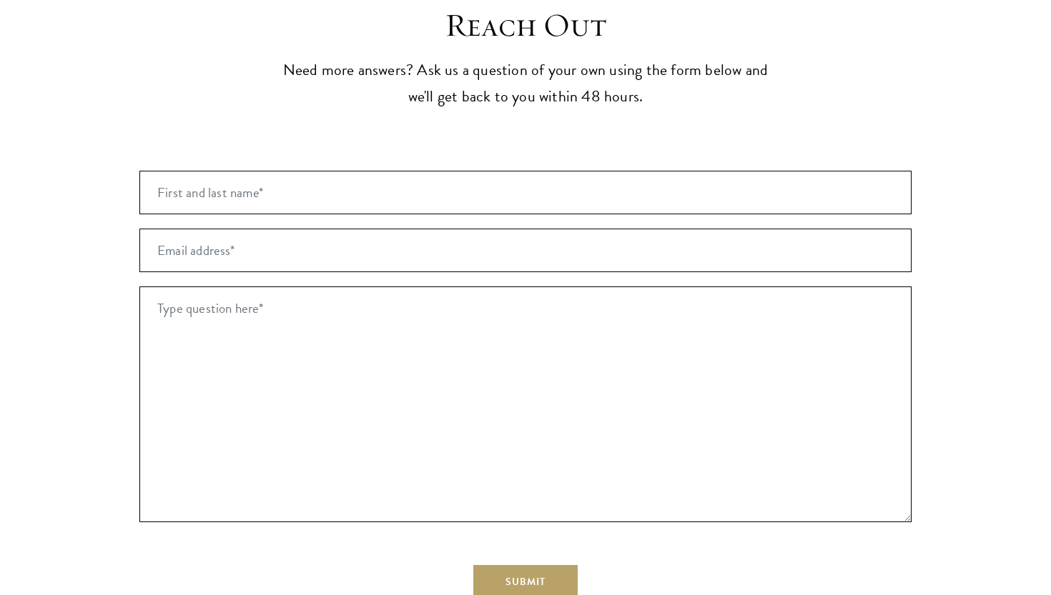
scroll to position [2819, 0]
